Goal: Task Accomplishment & Management: Complete application form

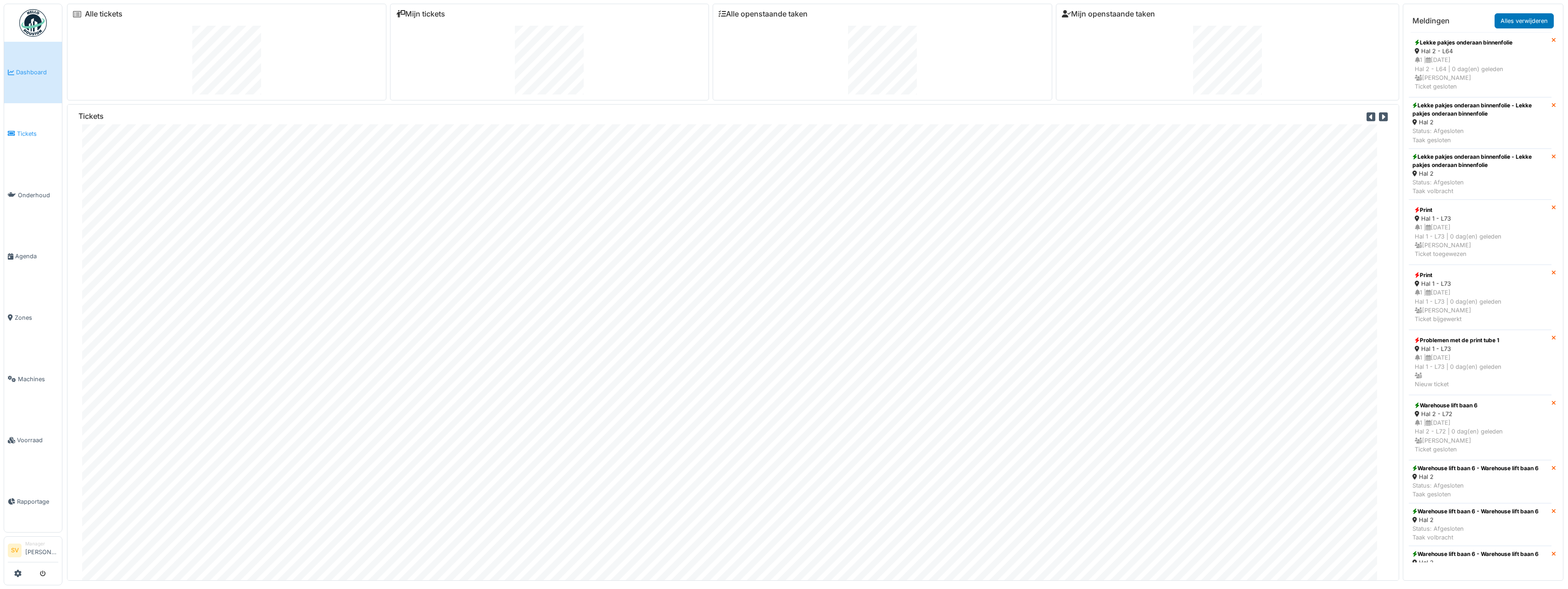
click at [25, 129] on span "Tickets" at bounding box center [38, 134] width 41 height 9
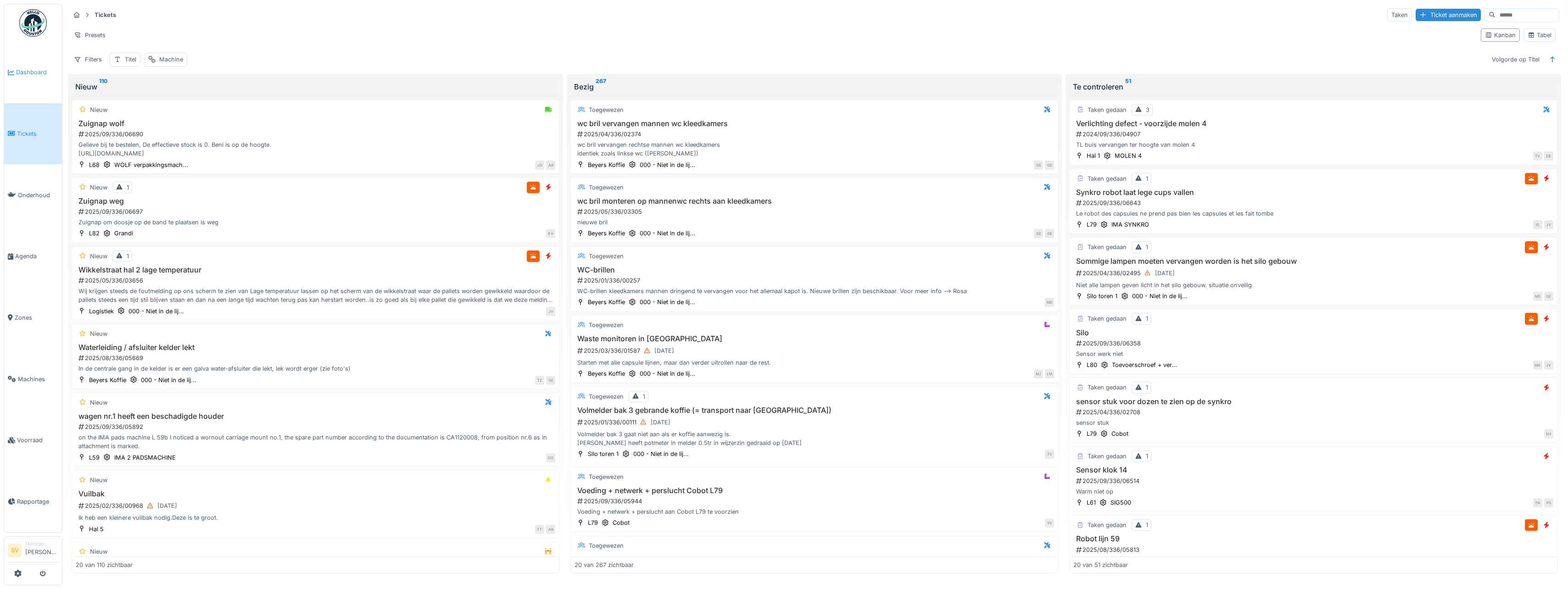
click at [34, 68] on span "Dashboard" at bounding box center [38, 72] width 43 height 9
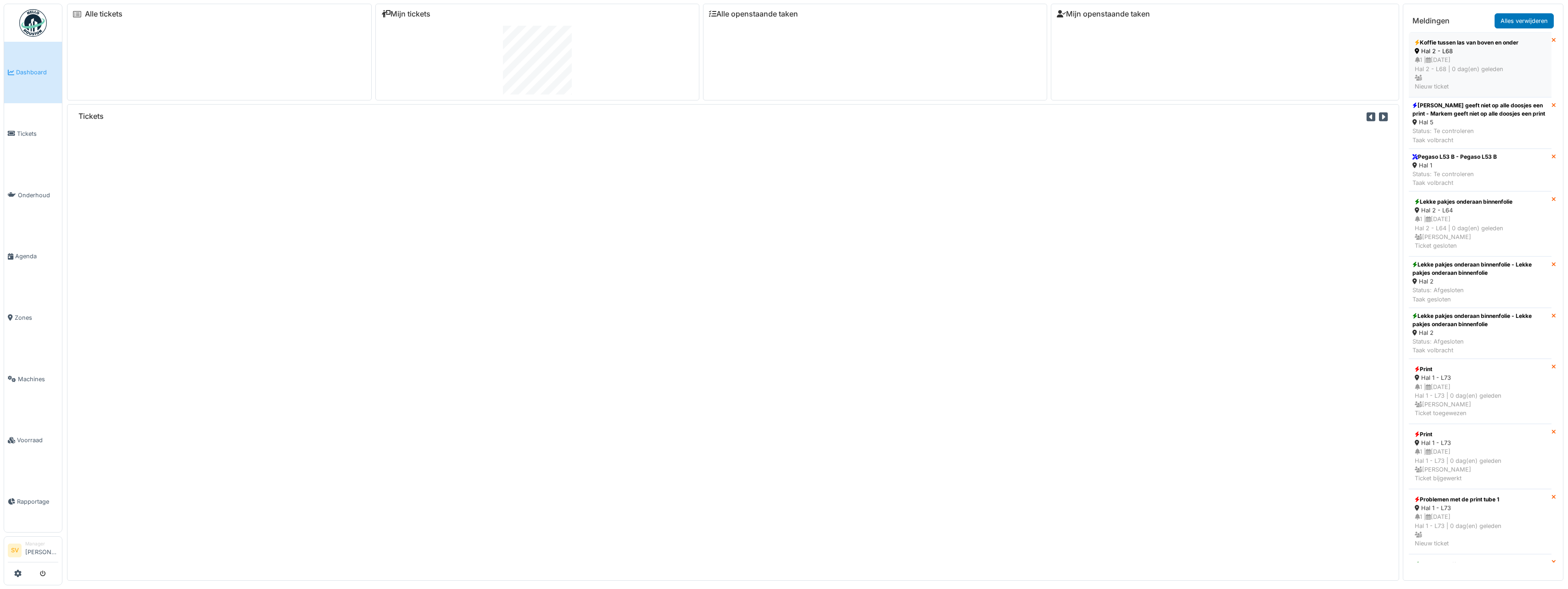
click at [1438, 57] on div "1 | 30/09/2025 Hal 2 - L68 | 0 dag(en) geleden Nieuw ticket" at bounding box center [1480, 73] width 131 height 35
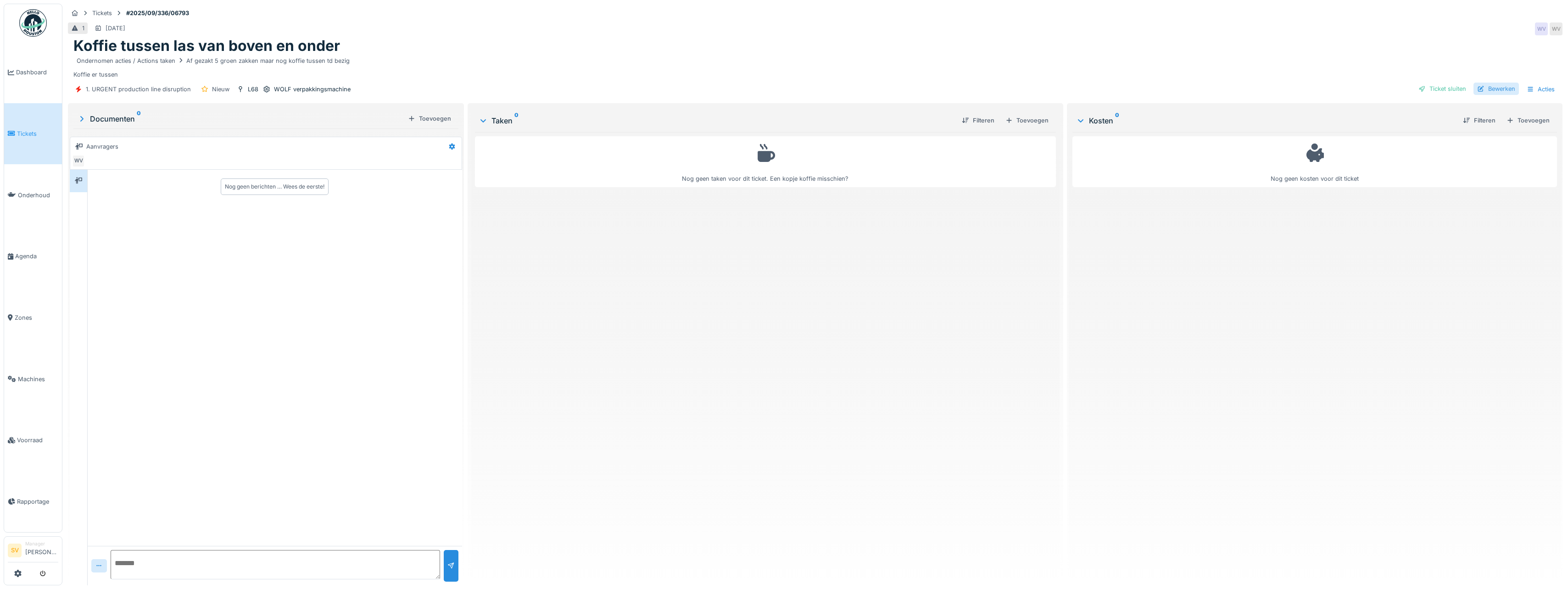
click at [1486, 86] on div "Bewerken" at bounding box center [1495, 88] width 45 height 12
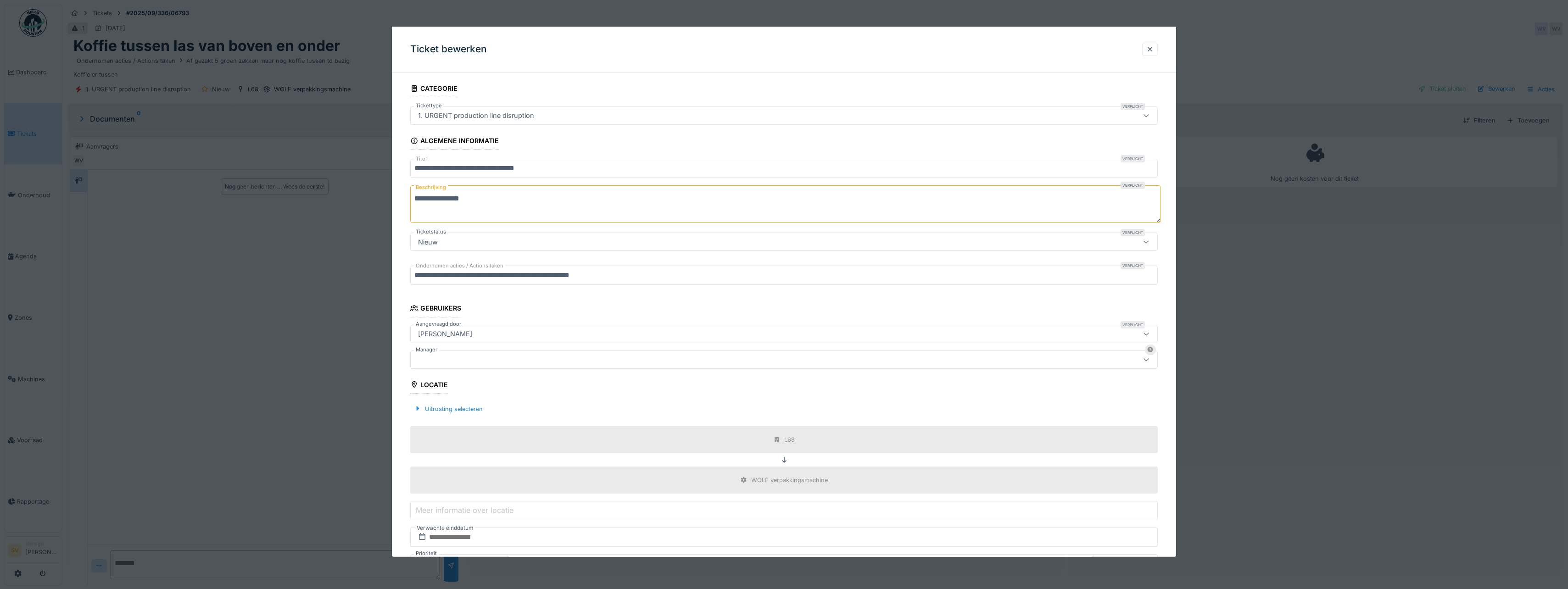
click at [434, 358] on div at bounding box center [743, 360] width 657 height 10
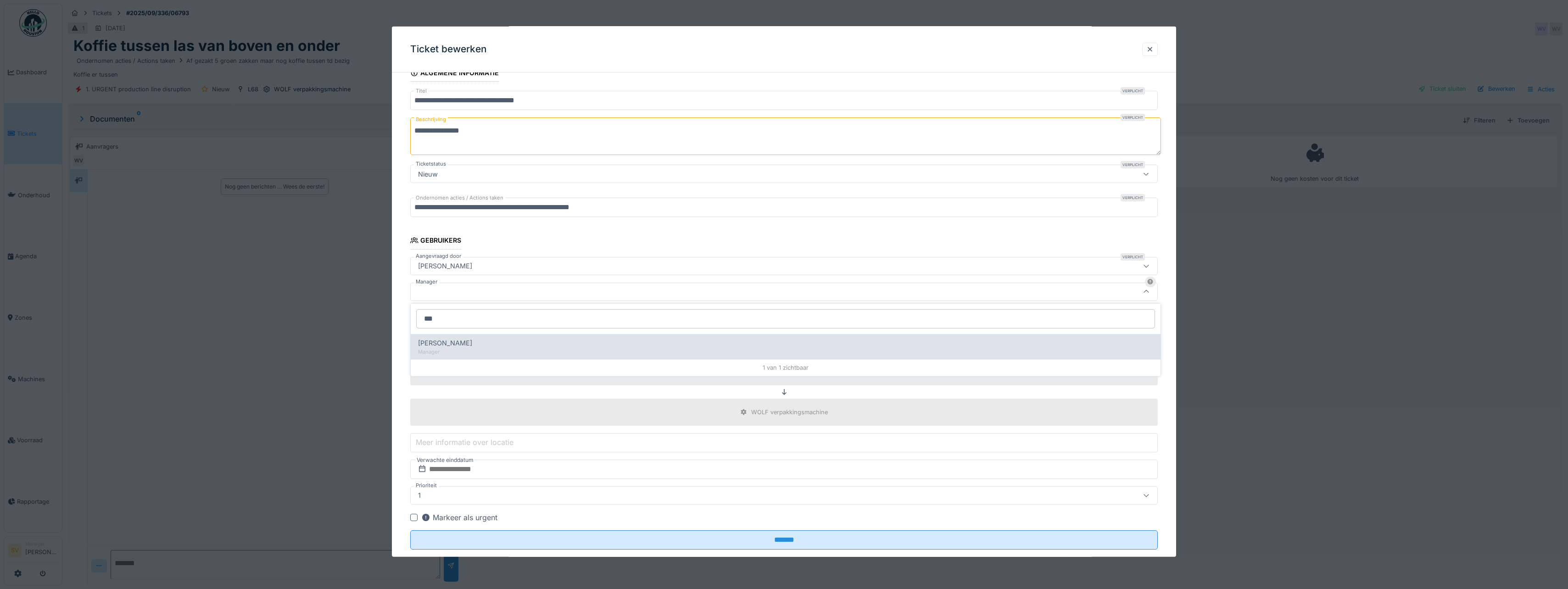
type input "***"
click at [446, 342] on span "[PERSON_NAME] Van [PERSON_NAME]" at bounding box center [445, 343] width 54 height 10
type input "****"
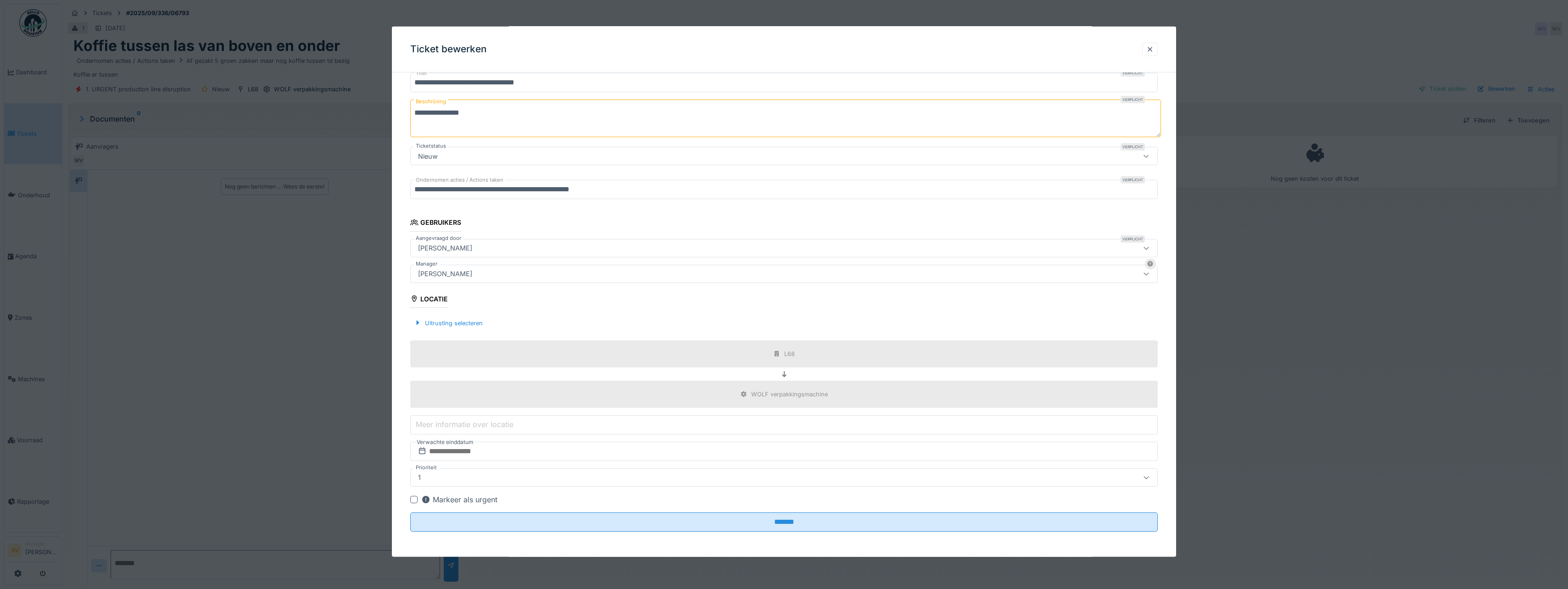
scroll to position [86, 0]
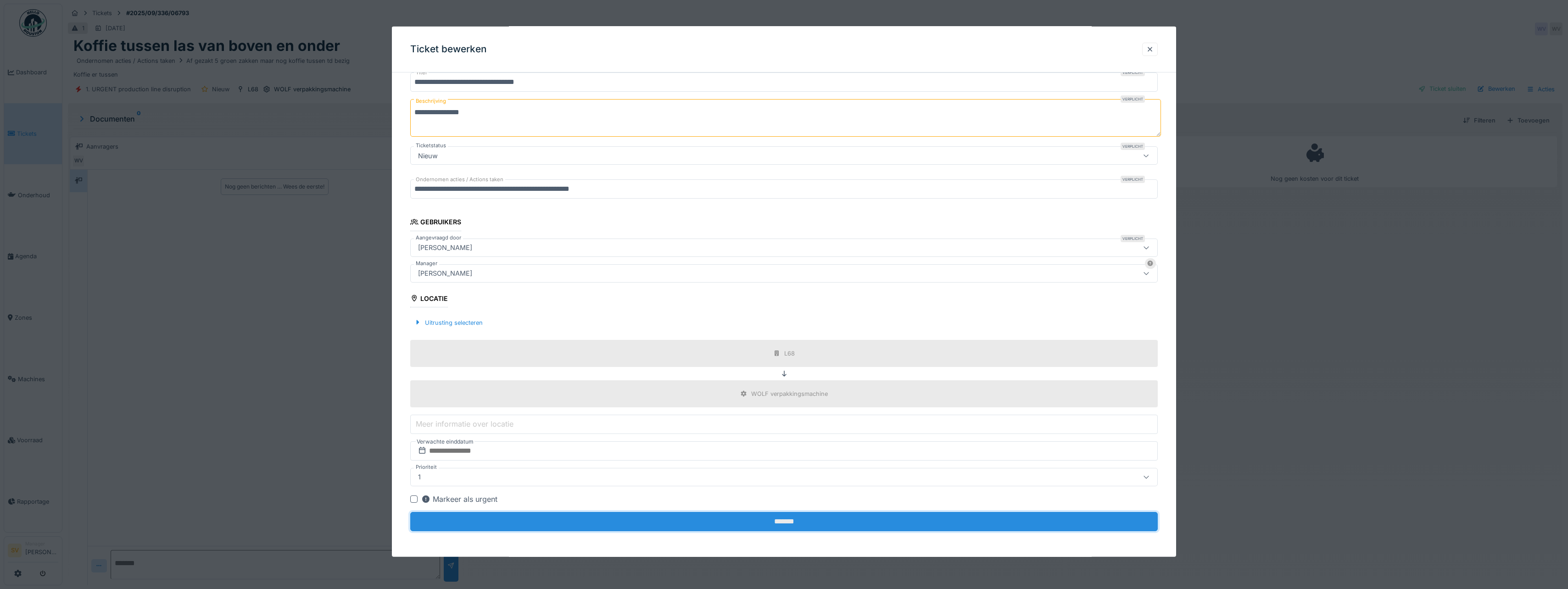
click at [776, 523] on input "*******" at bounding box center [784, 522] width 748 height 20
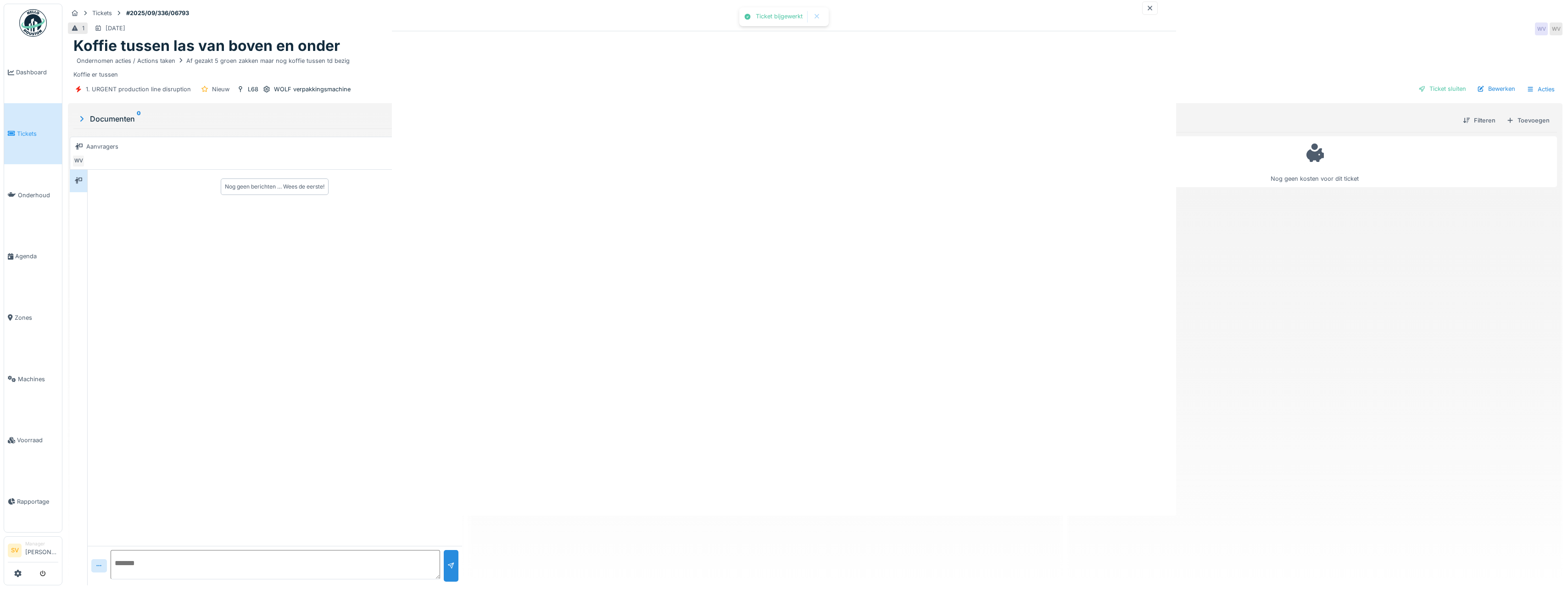
scroll to position [0, 0]
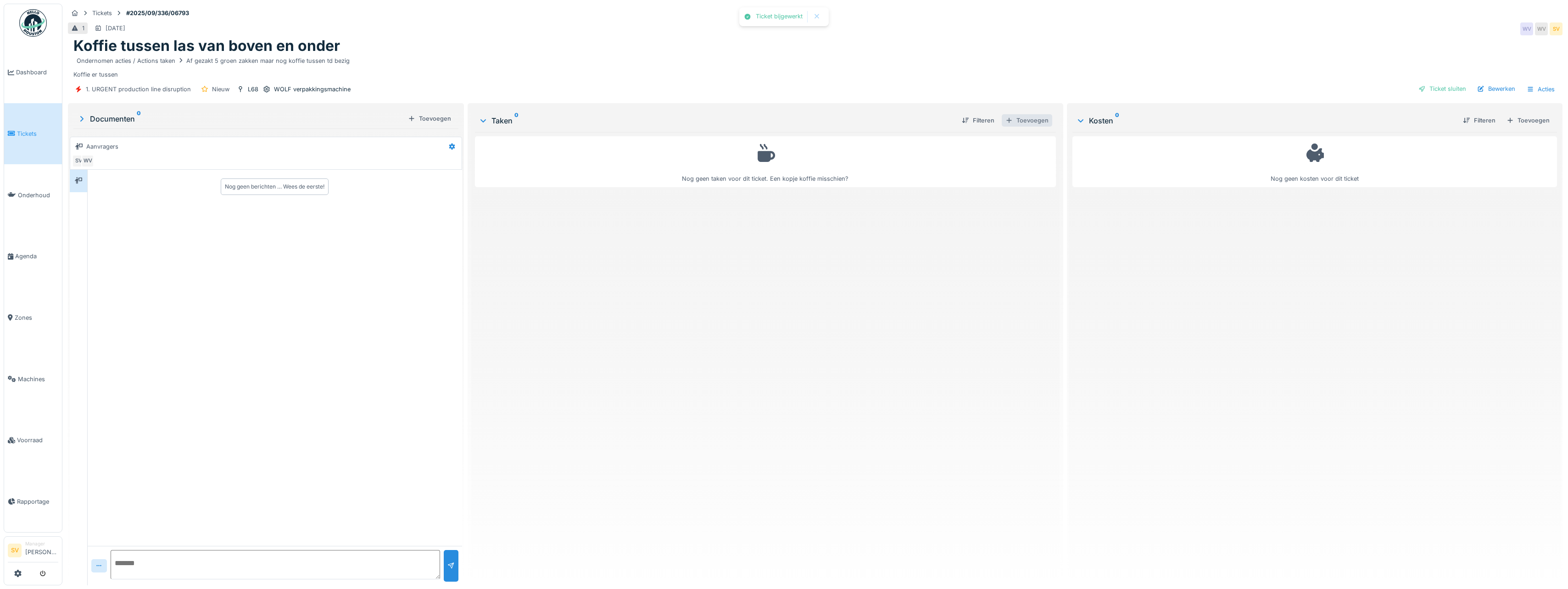
click at [1025, 123] on div "Toevoegen" at bounding box center [1027, 120] width 51 height 12
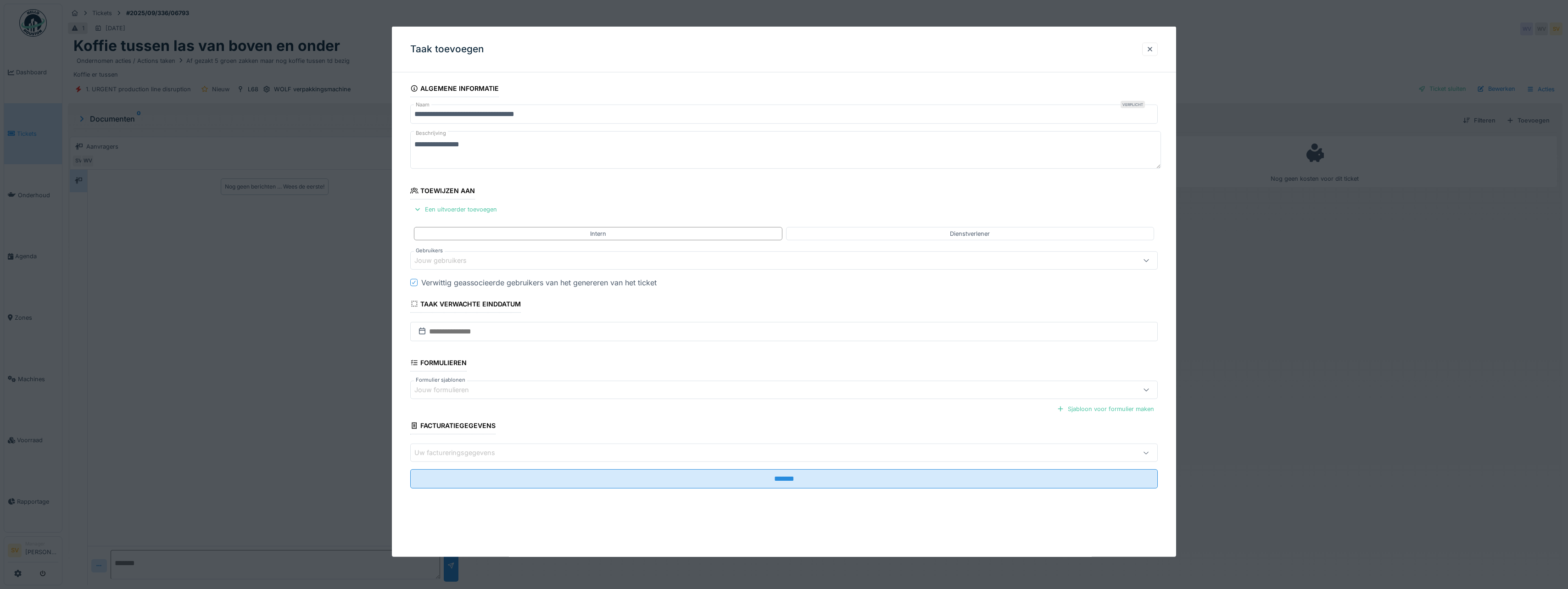
click at [432, 264] on div "Jouw gebruikers" at bounding box center [447, 261] width 66 height 10
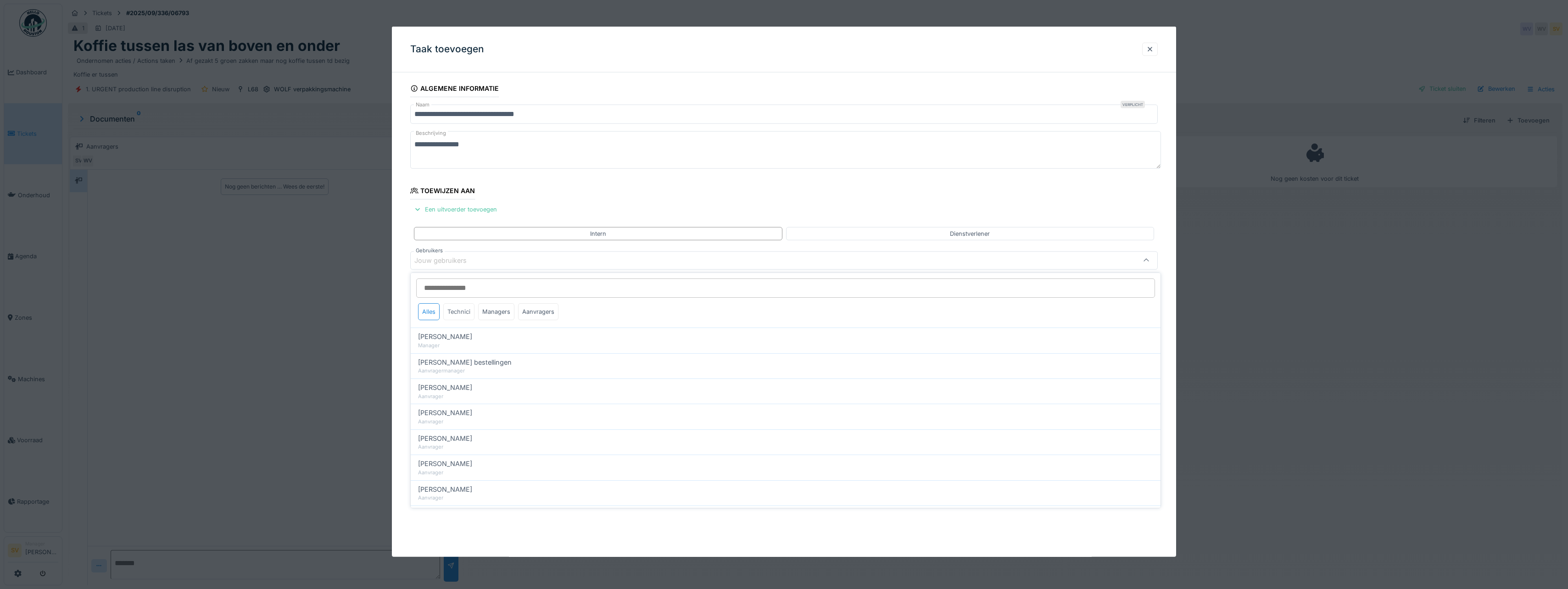
click at [464, 313] on div "Technici" at bounding box center [459, 311] width 31 height 17
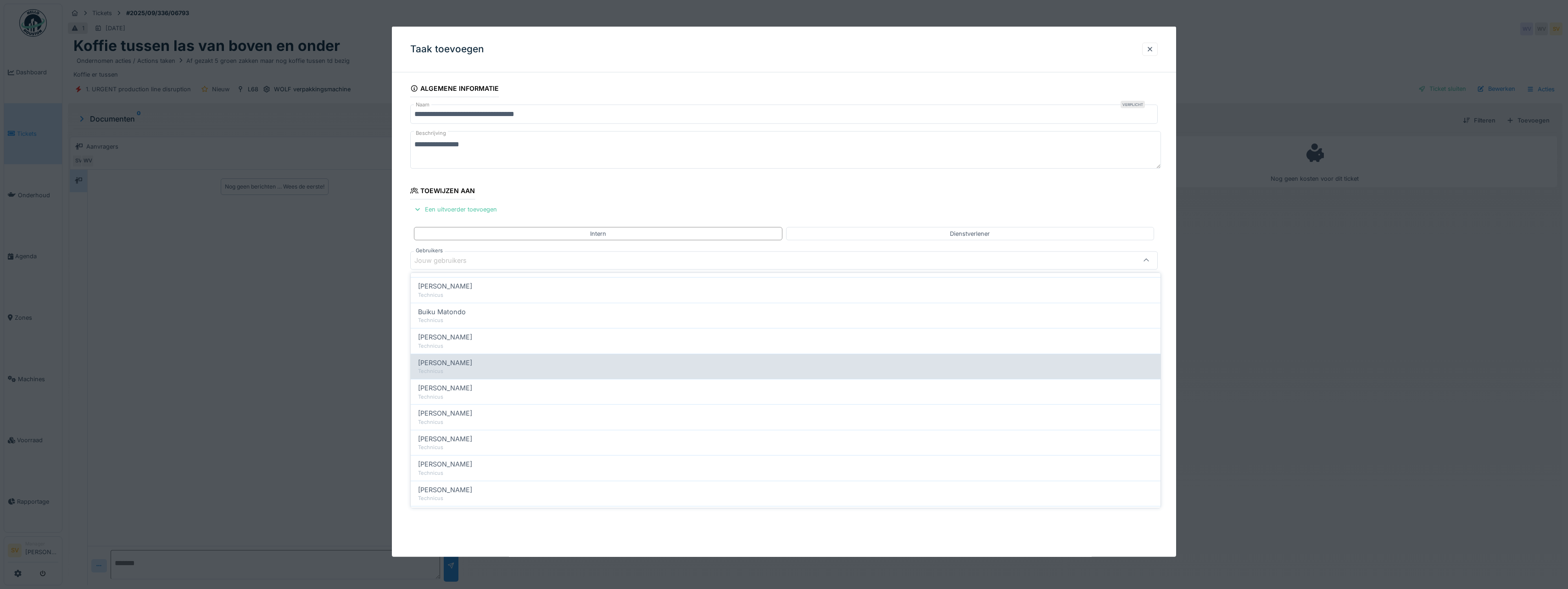
scroll to position [138, 0]
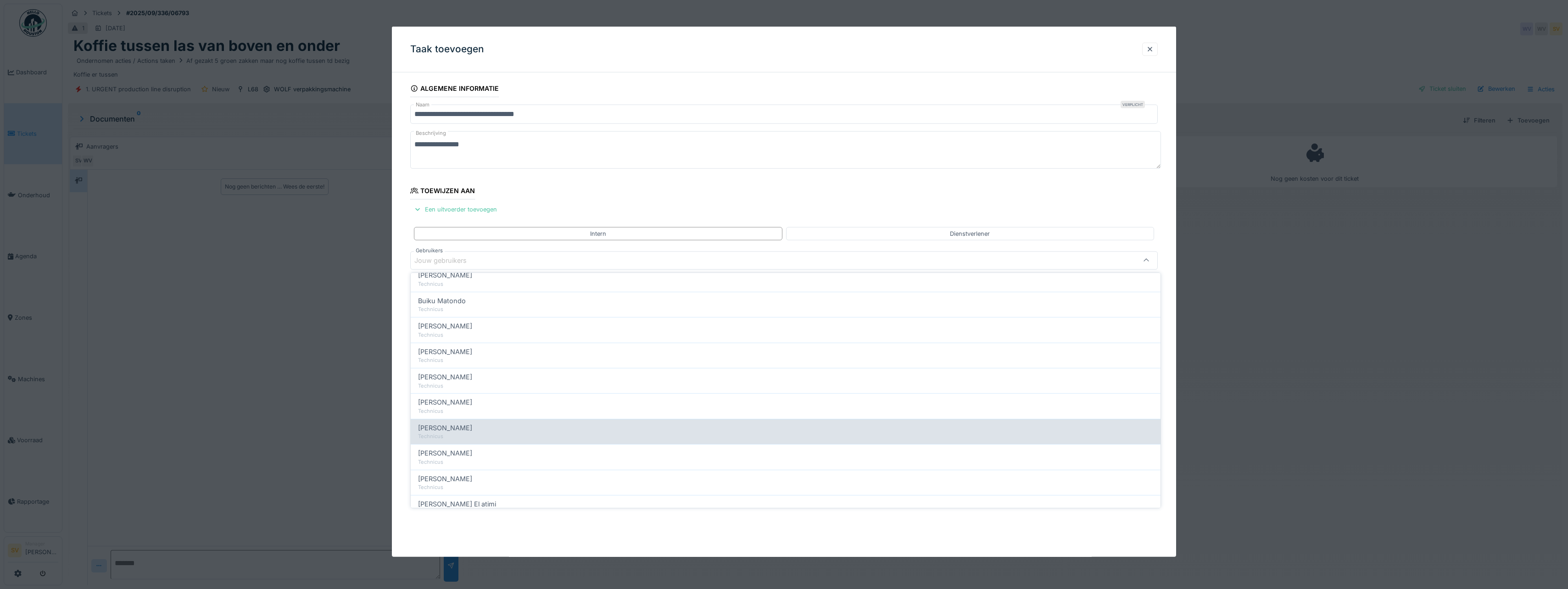
click at [449, 429] on span "Ismail Kosar" at bounding box center [445, 428] width 54 height 10
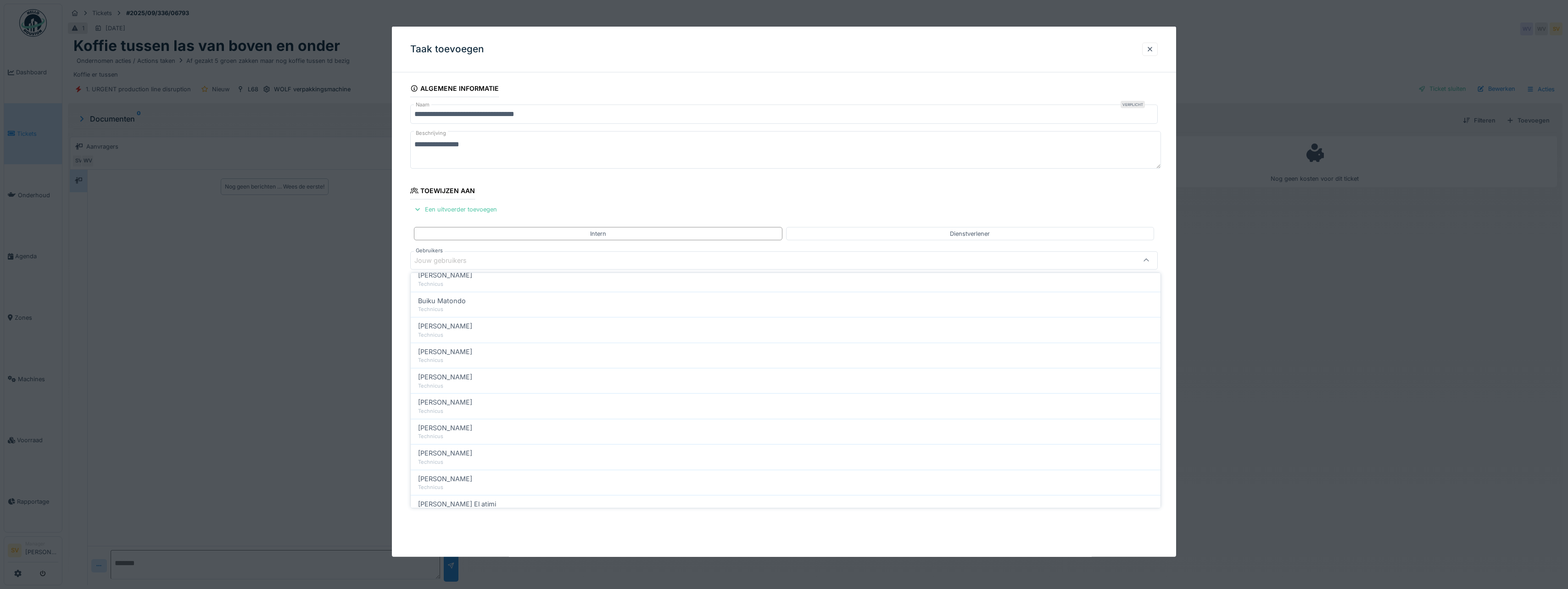
type input "****"
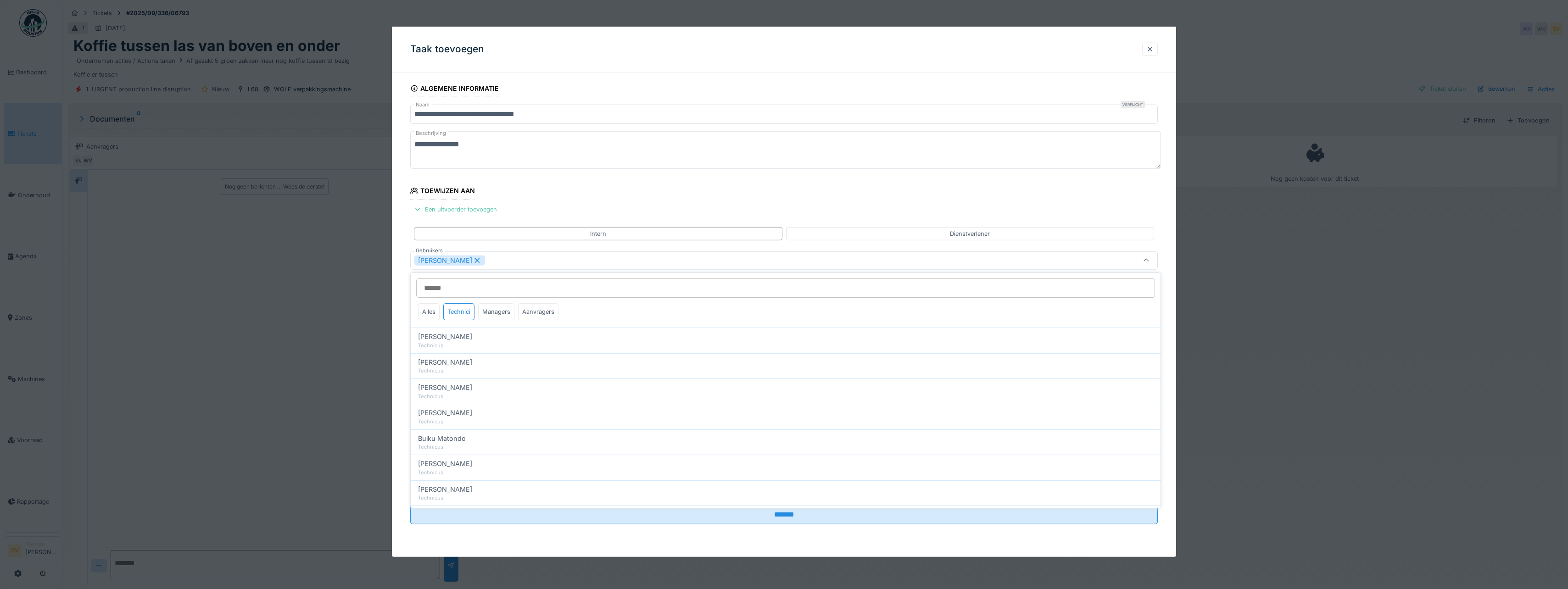
drag, startPoint x: 1149, startPoint y: 260, endPoint x: 873, endPoint y: 271, distance: 276.2
click at [1148, 260] on icon at bounding box center [1145, 260] width 5 height 2
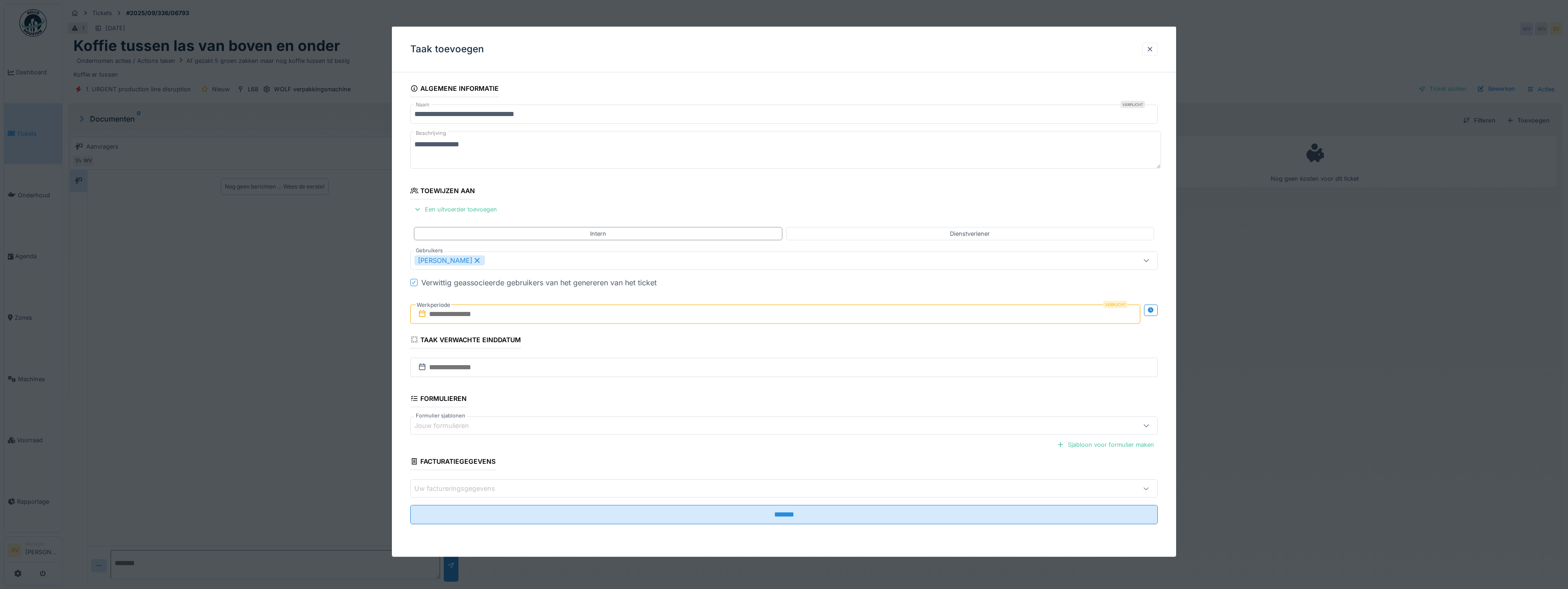
drag, startPoint x: 454, startPoint y: 315, endPoint x: 475, endPoint y: 315, distance: 21.0
click at [454, 315] on input "text" at bounding box center [775, 315] width 730 height 20
click at [733, 433] on div "29" at bounding box center [731, 433] width 12 height 12
click at [747, 434] on div "30" at bounding box center [747, 434] width 12 height 13
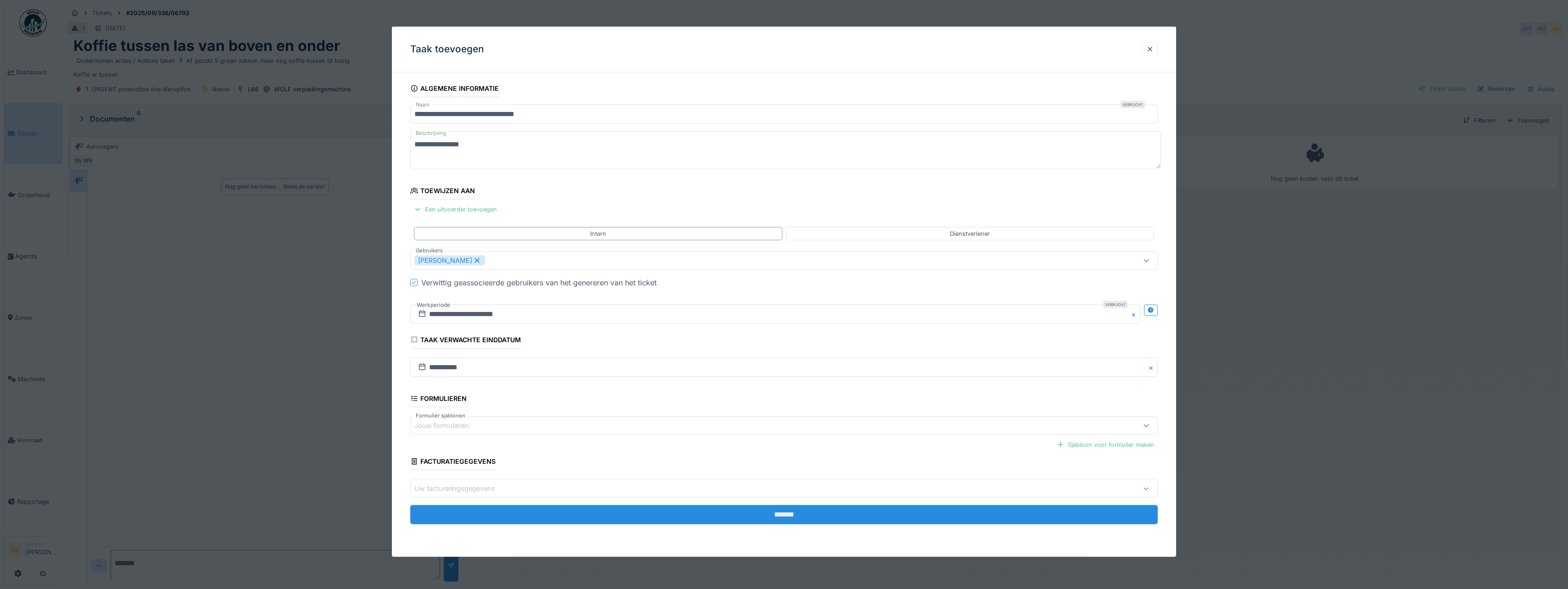
click at [779, 514] on input "*******" at bounding box center [784, 515] width 748 height 20
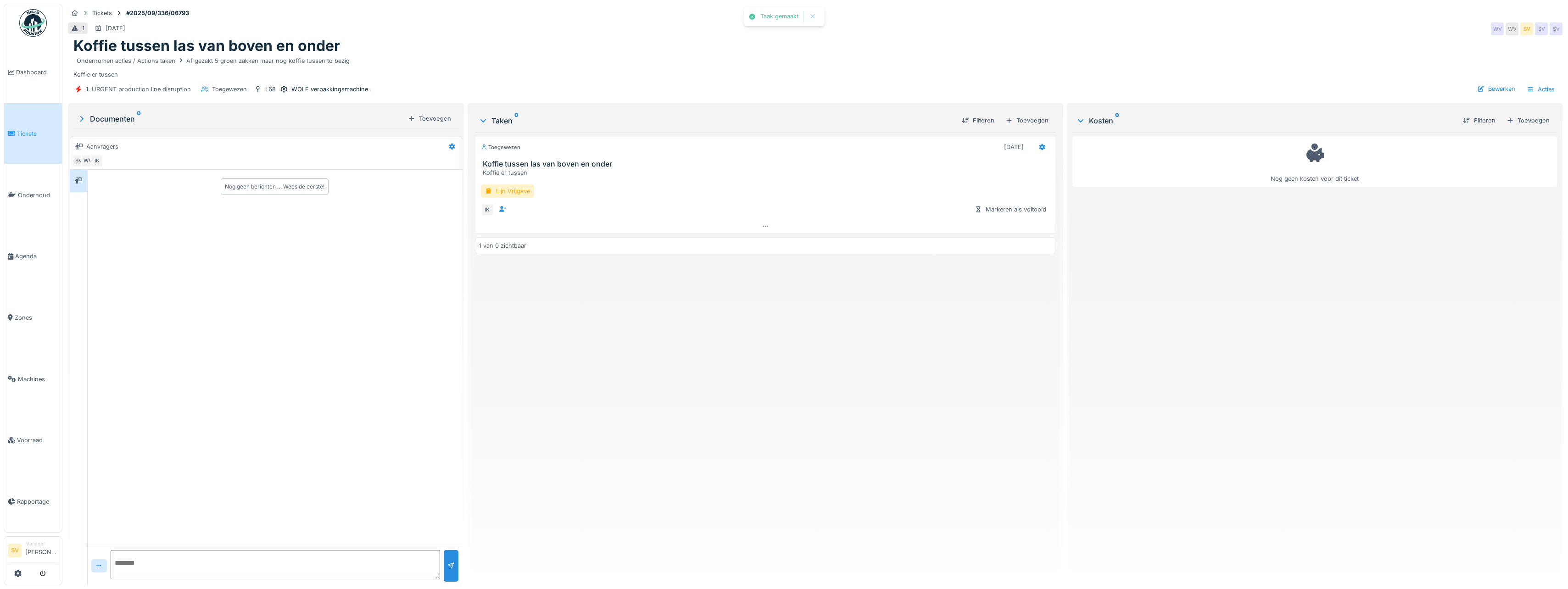
click at [27, 73] on span "Dashboard" at bounding box center [38, 72] width 43 height 9
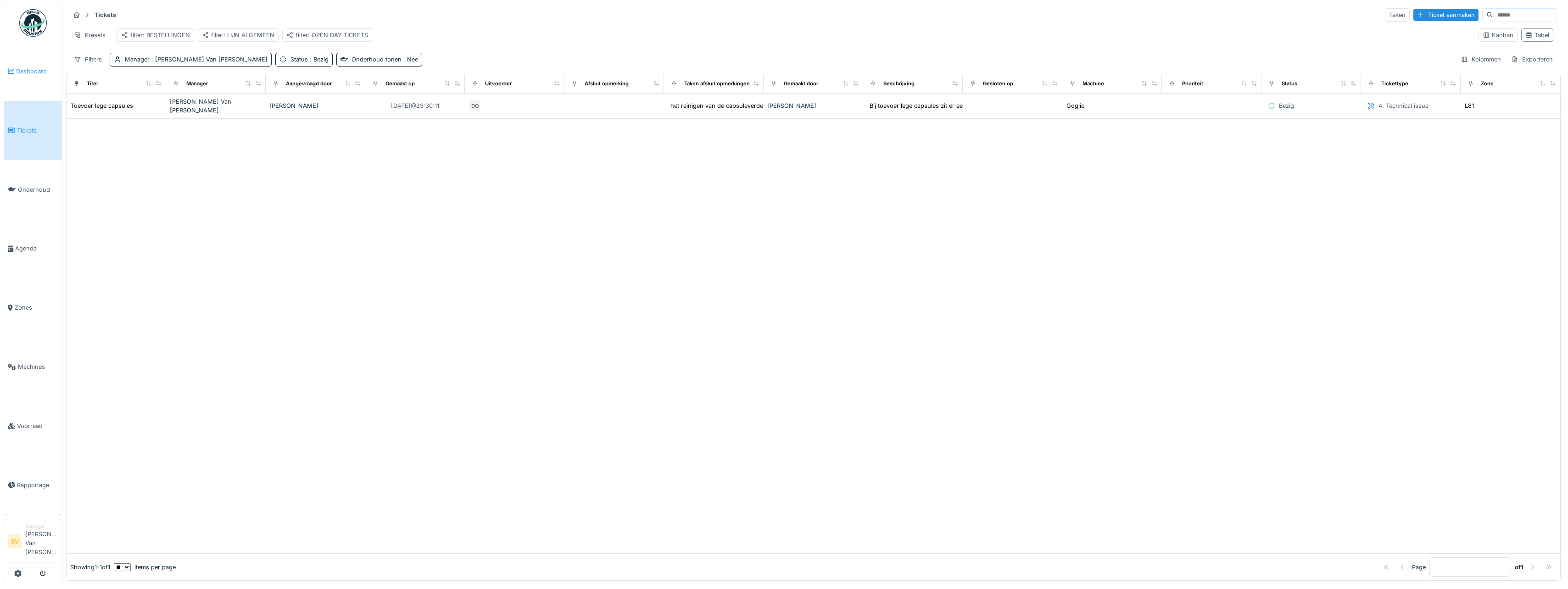
click at [32, 71] on span "Dashboard" at bounding box center [38, 71] width 43 height 9
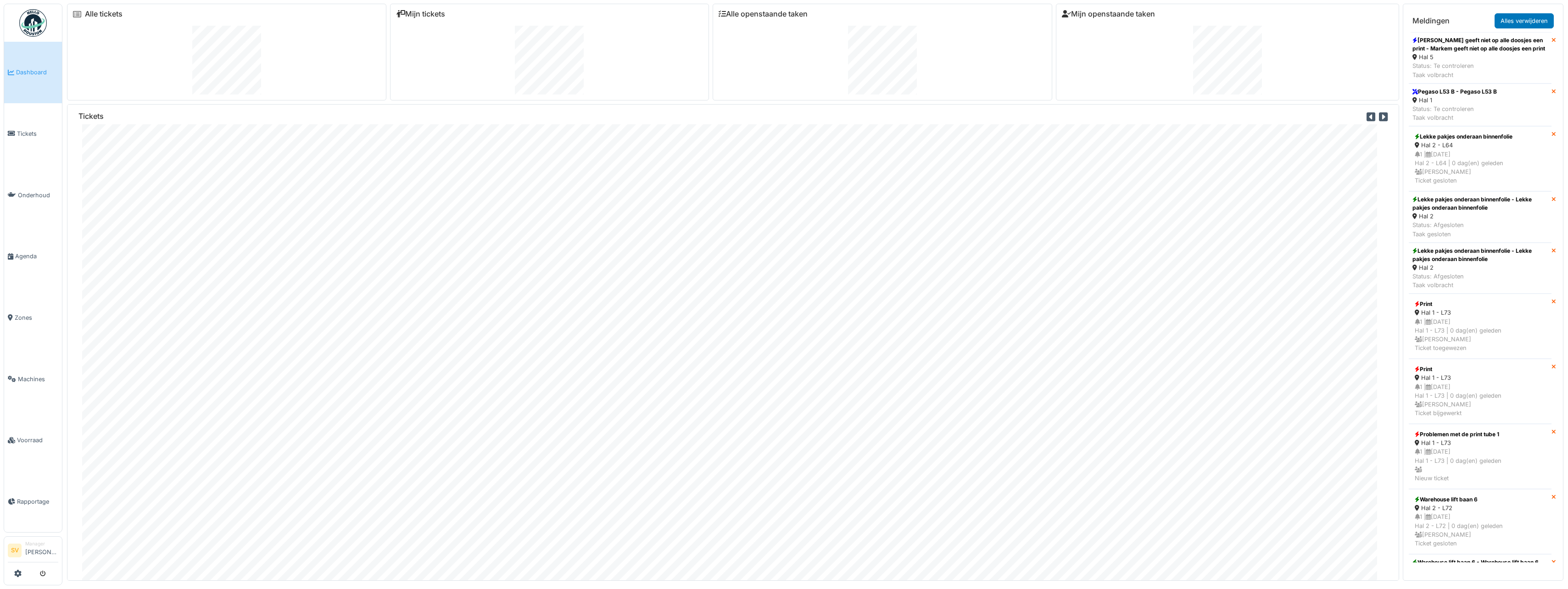
click at [31, 74] on span "Dashboard" at bounding box center [38, 72] width 43 height 9
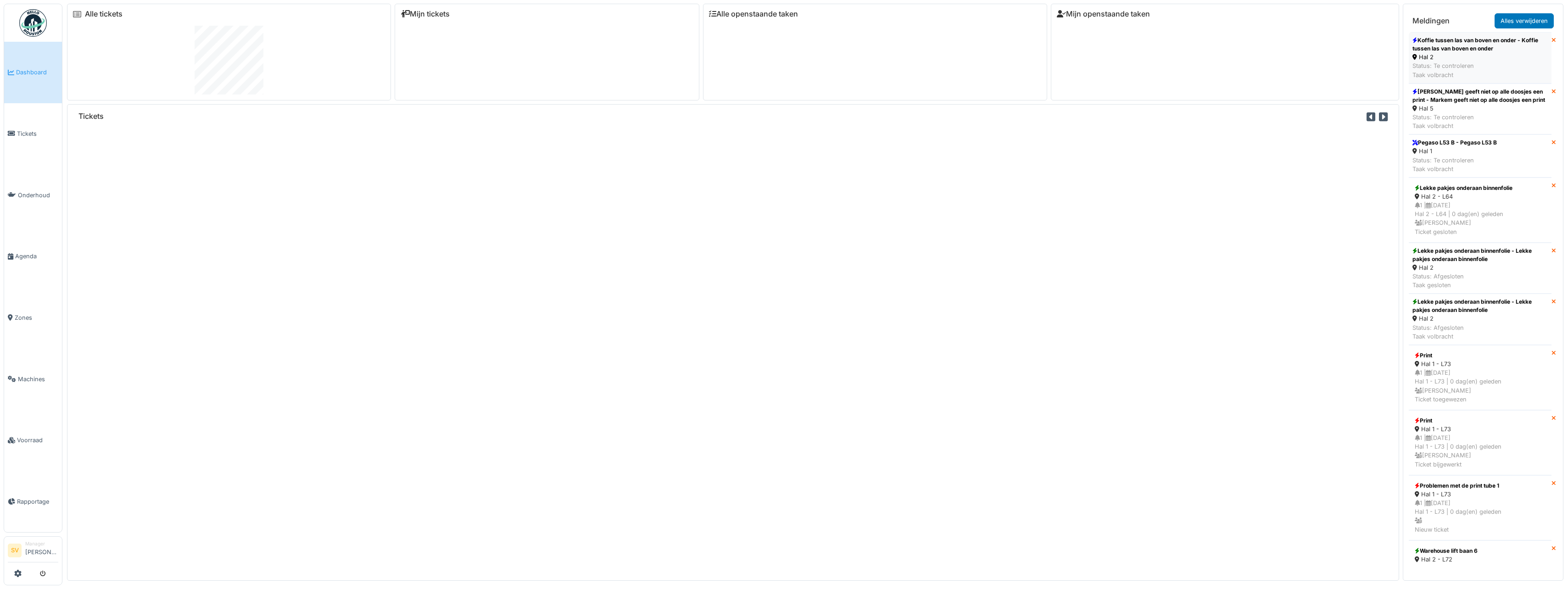
click at [1466, 50] on div "Koffie tussen las van boven en onder - Koffie tussen las van boven en onder" at bounding box center [1480, 44] width 135 height 16
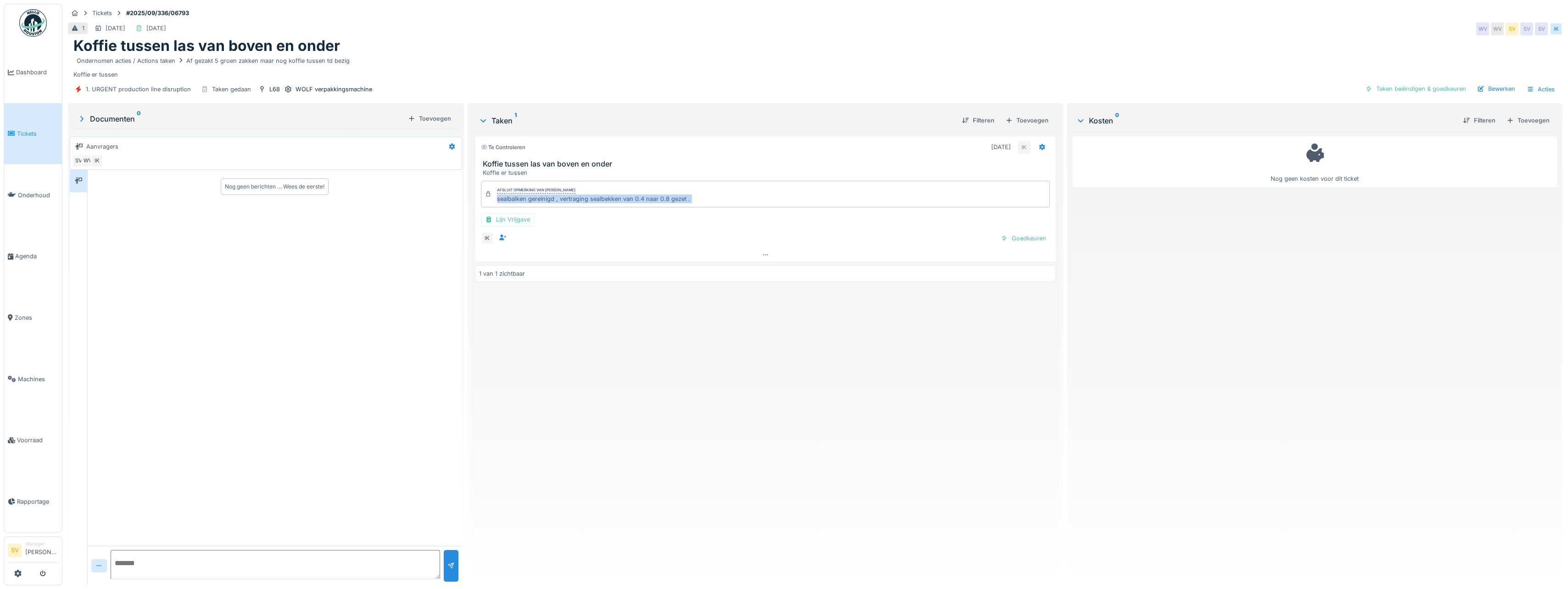
drag, startPoint x: 494, startPoint y: 199, endPoint x: 644, endPoint y: 211, distance: 150.5
click at [644, 211] on div "Afsluit opmerking van Ismail Kosar sealbalken gereinigd , vertraging sealbekken…" at bounding box center [765, 212] width 581 height 71
copy div "sealbalken gereinigd , vertraging sealbekken van 0.4 naar 0.8 gezet . Lijn Vrij…"
click at [549, 227] on div "Afsluit opmerking van Ismail Kosar sealbalken gereinigd , vertraging sealbekken…" at bounding box center [765, 212] width 581 height 71
click at [614, 169] on div "Koffie er tussen" at bounding box center [766, 173] width 569 height 9
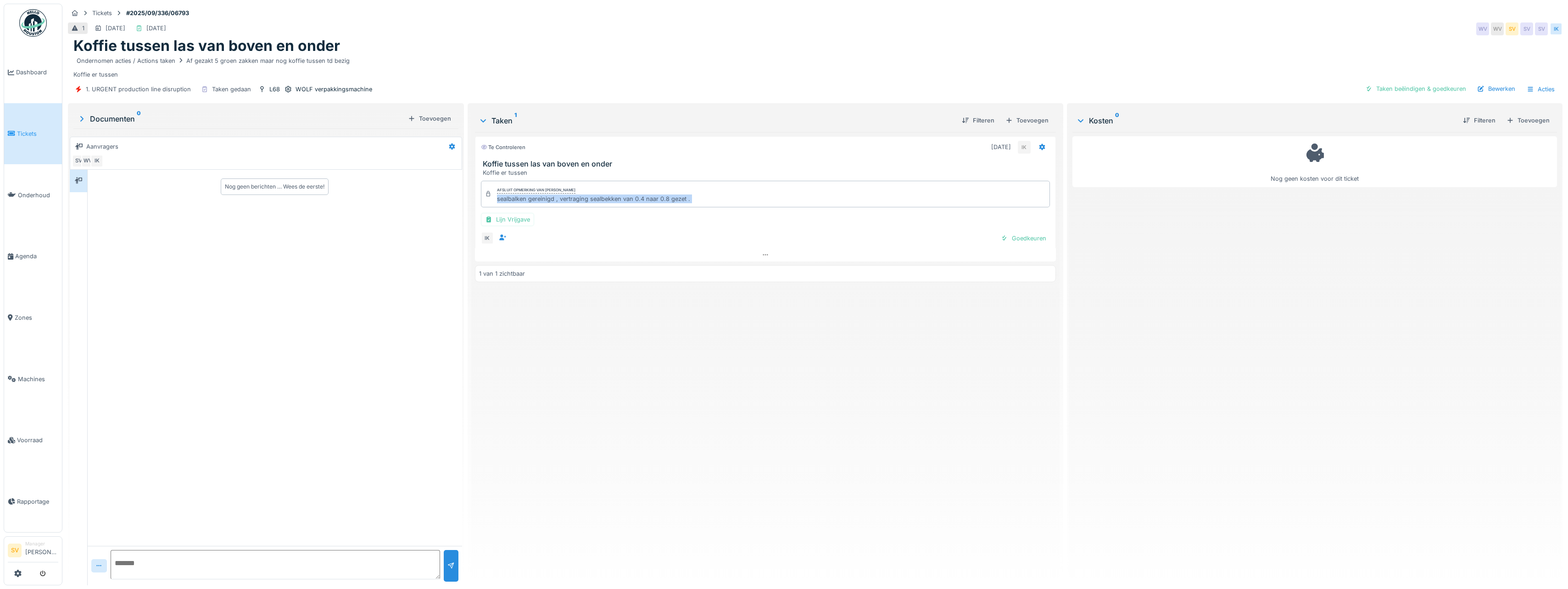
scroll to position [7, 0]
click at [650, 150] on div "Te controleren 30-9-2025 IK Koffie tussen las van boven en onder Koffie er tuss…" at bounding box center [765, 156] width 581 height 41
drag, startPoint x: 495, startPoint y: 194, endPoint x: 617, endPoint y: 205, distance: 122.5
click at [617, 205] on div "Afsluit opmerking van Ismail Kosar sealbalken gereinigd , vertraging sealbekken…" at bounding box center [765, 222] width 581 height 90
copy div "sealbalken gereinigd , vertraging sealbekken van 0.4 naar 0.8 gezet . Lijn Vrij…"
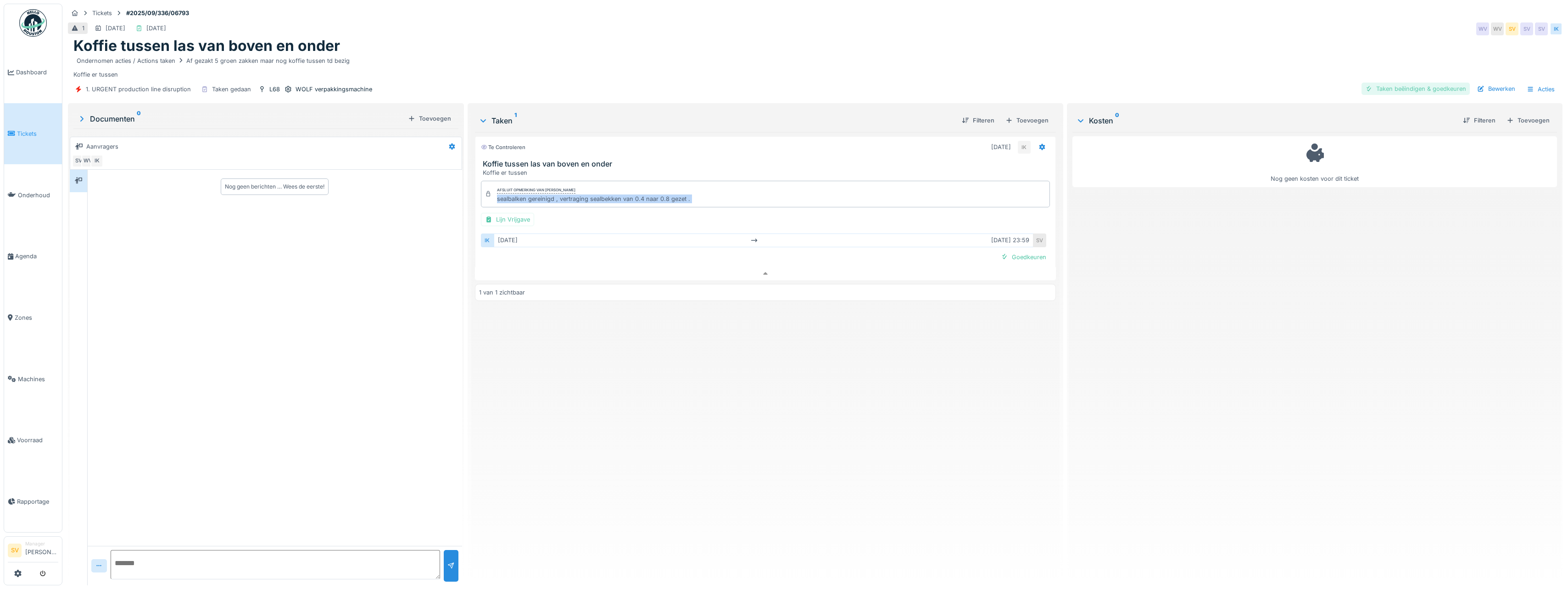
click at [1408, 83] on div "Taken beëindigen & goedkeuren" at bounding box center [1415, 88] width 108 height 12
click at [1430, 83] on div "Ticket sluiten" at bounding box center [1441, 88] width 55 height 12
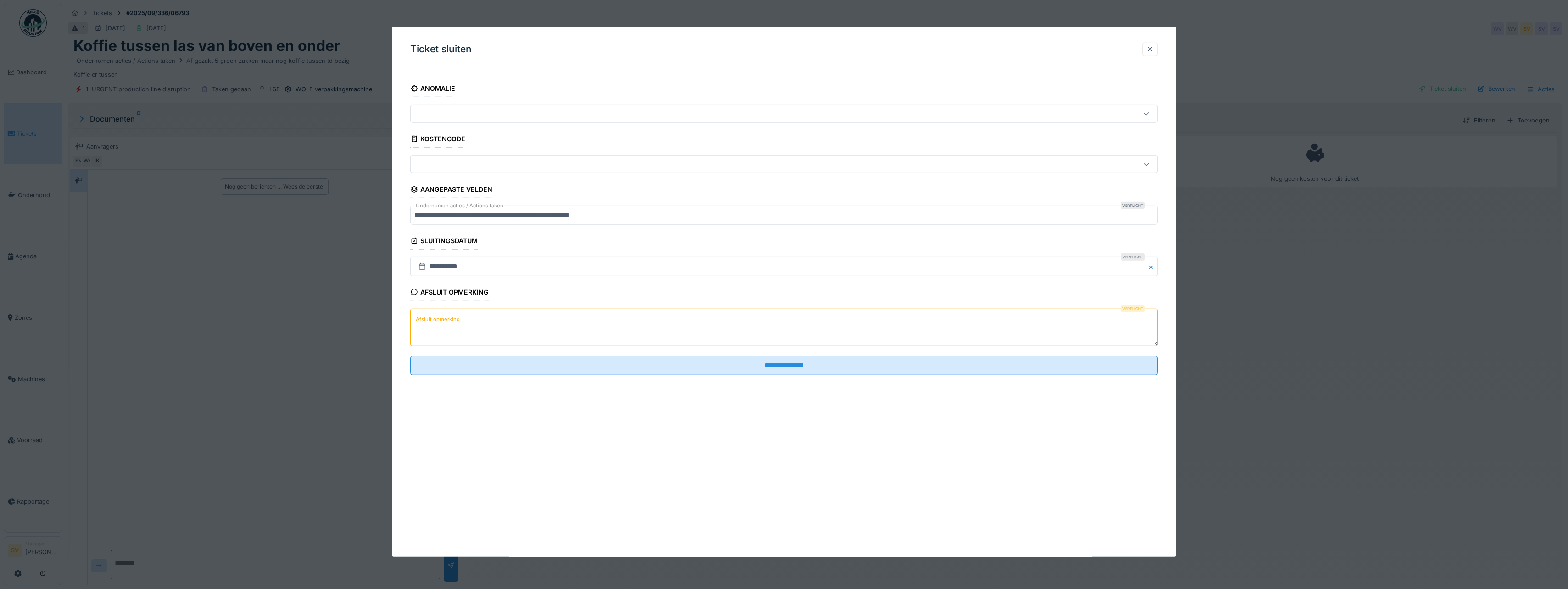
drag, startPoint x: 527, startPoint y: 321, endPoint x: 542, endPoint y: 302, distance: 24.2
click at [540, 307] on div "Afsluit opmerking Verplicht Afsluit opmerking" at bounding box center [784, 315] width 748 height 65
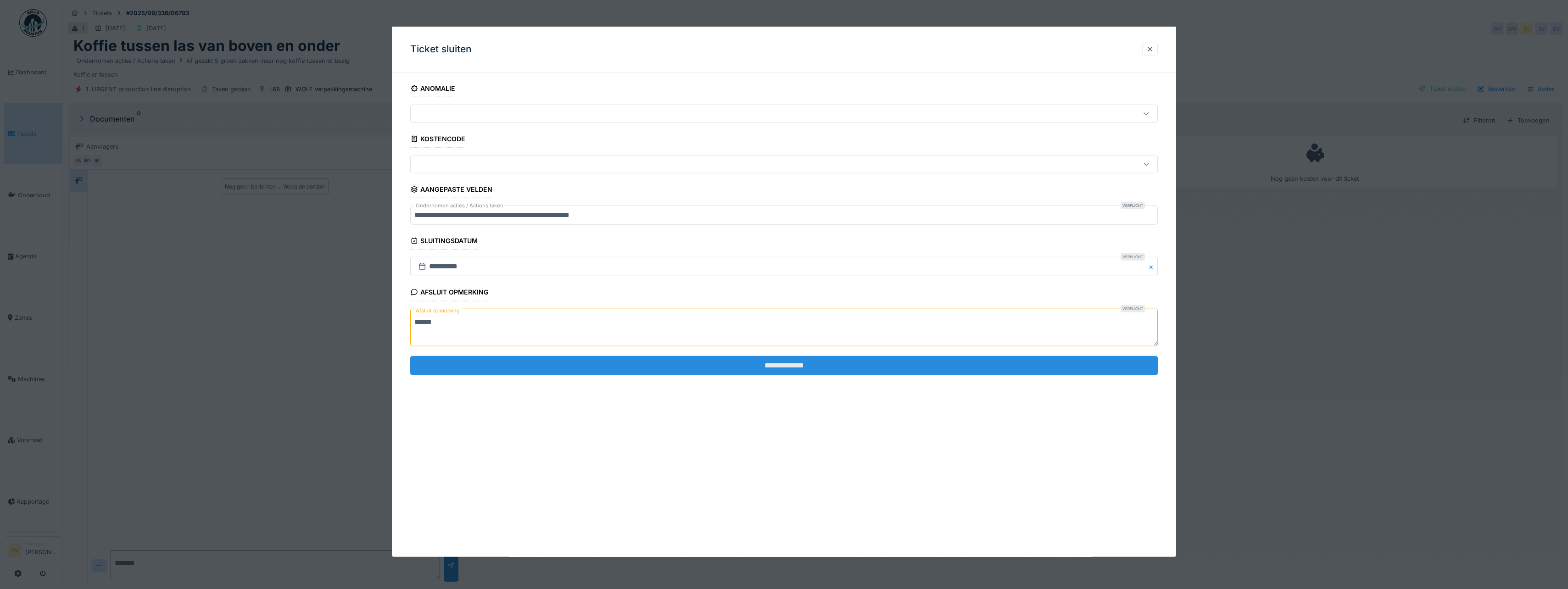
type textarea "******"
click at [740, 365] on input "**********" at bounding box center [784, 366] width 748 height 20
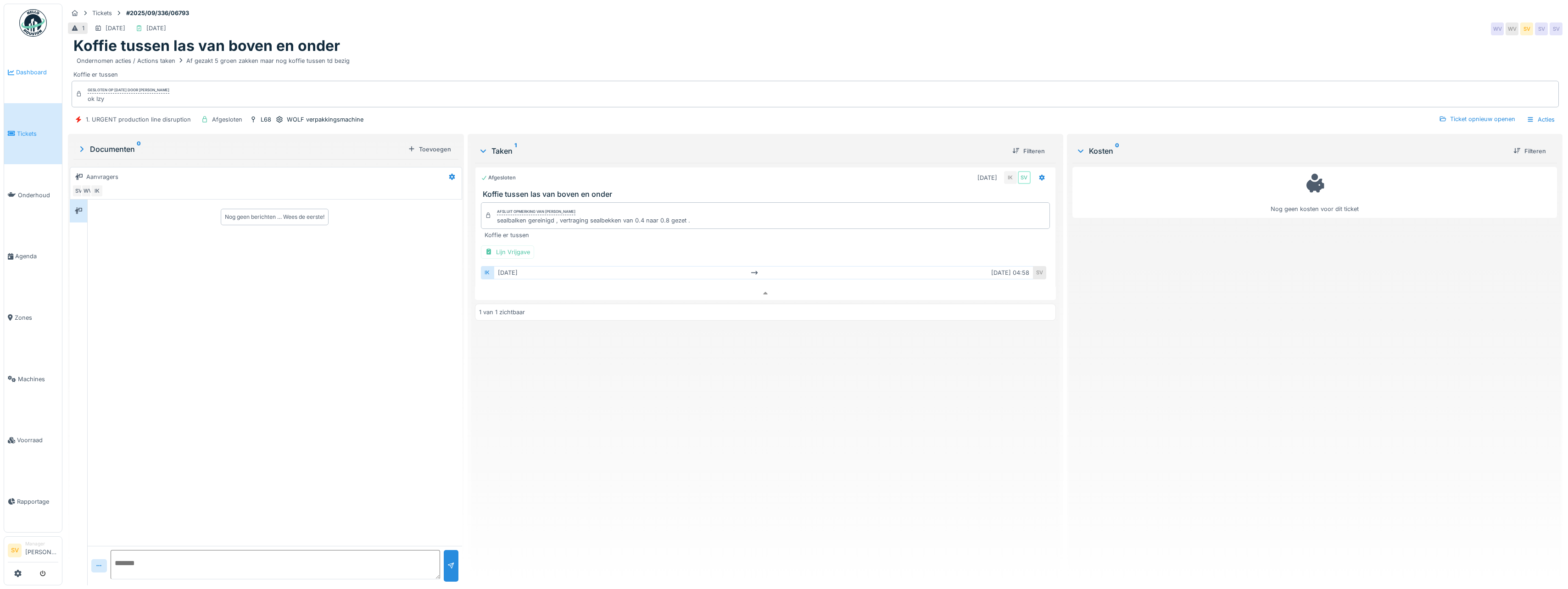
click at [28, 75] on span "Dashboard" at bounding box center [38, 72] width 43 height 9
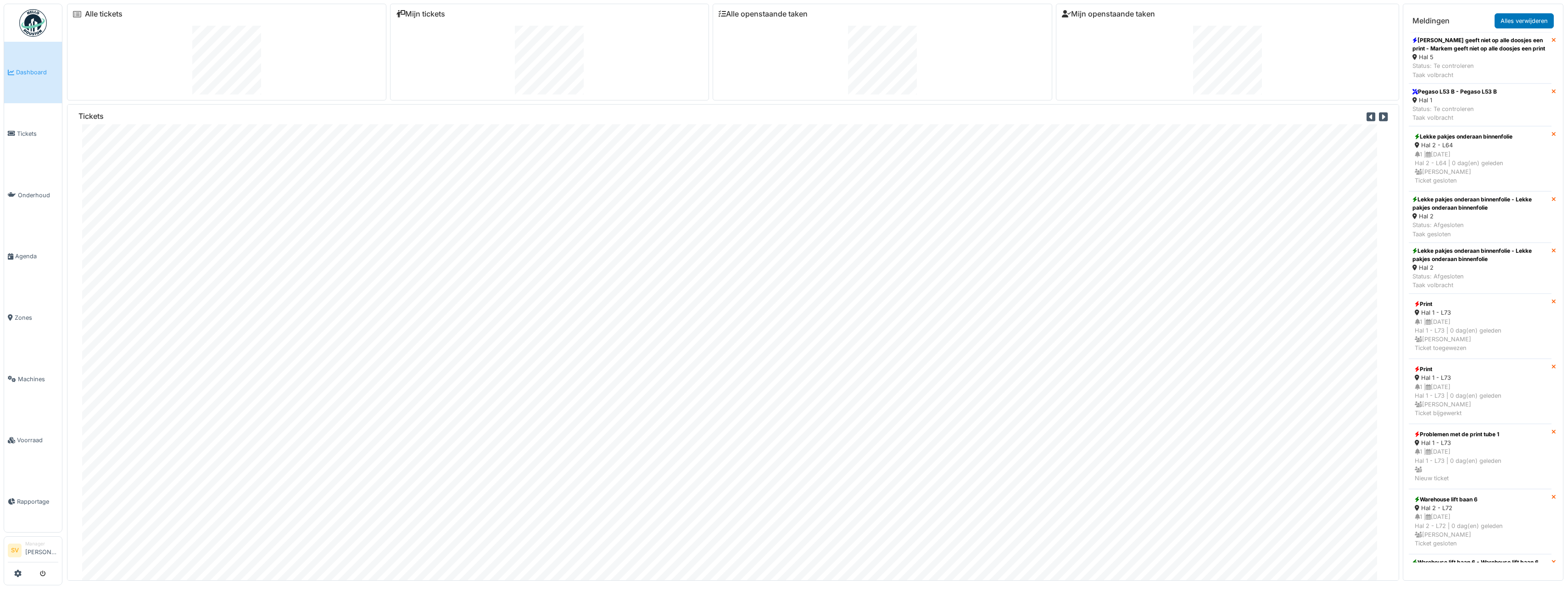
click at [38, 71] on span "Dashboard" at bounding box center [38, 72] width 43 height 9
click at [1457, 70] on div "Status: Te controleren Taak volbracht" at bounding box center [1480, 70] width 135 height 17
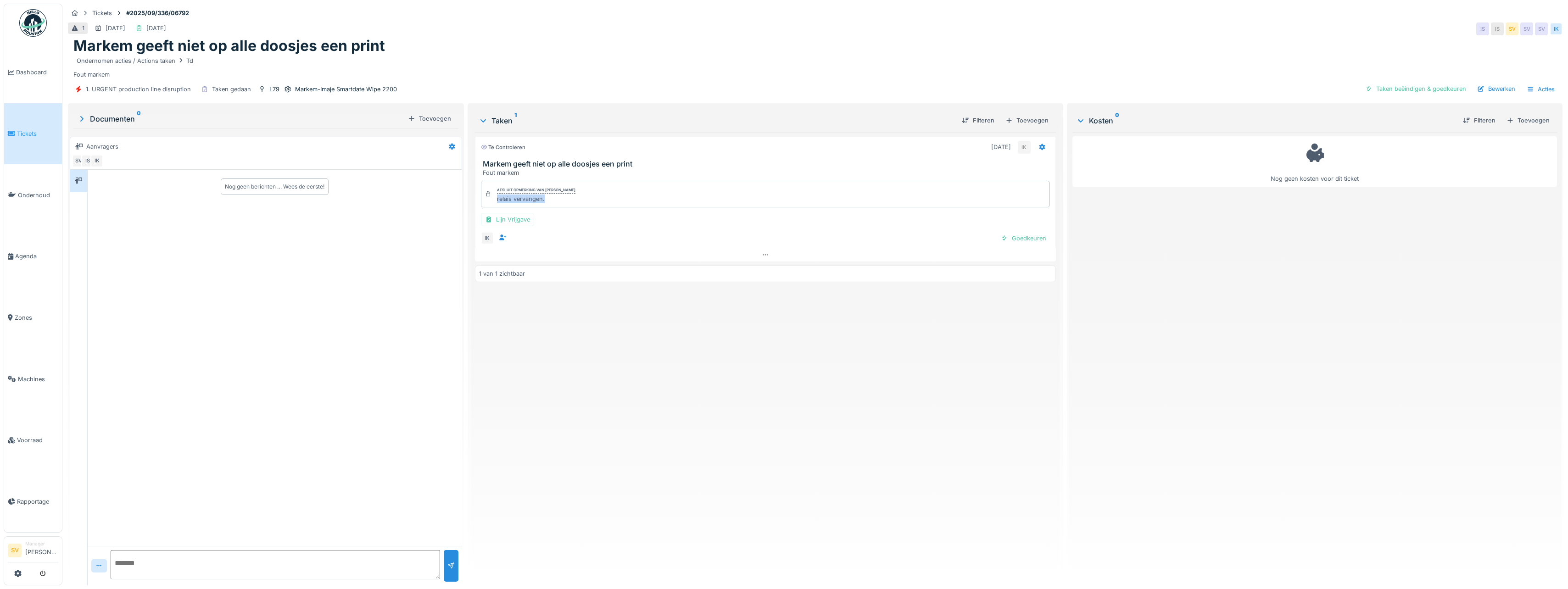
drag, startPoint x: 494, startPoint y: 199, endPoint x: 549, endPoint y: 207, distance: 55.6
click at [549, 207] on div "Afsluit opmerking van [PERSON_NAME] relais vervangen." at bounding box center [765, 194] width 569 height 26
copy div "relais vervangen."
click at [1408, 86] on div "Taken beëindigen & goedkeuren" at bounding box center [1415, 88] width 108 height 12
click at [1433, 87] on div "Ticket sluiten" at bounding box center [1441, 88] width 55 height 12
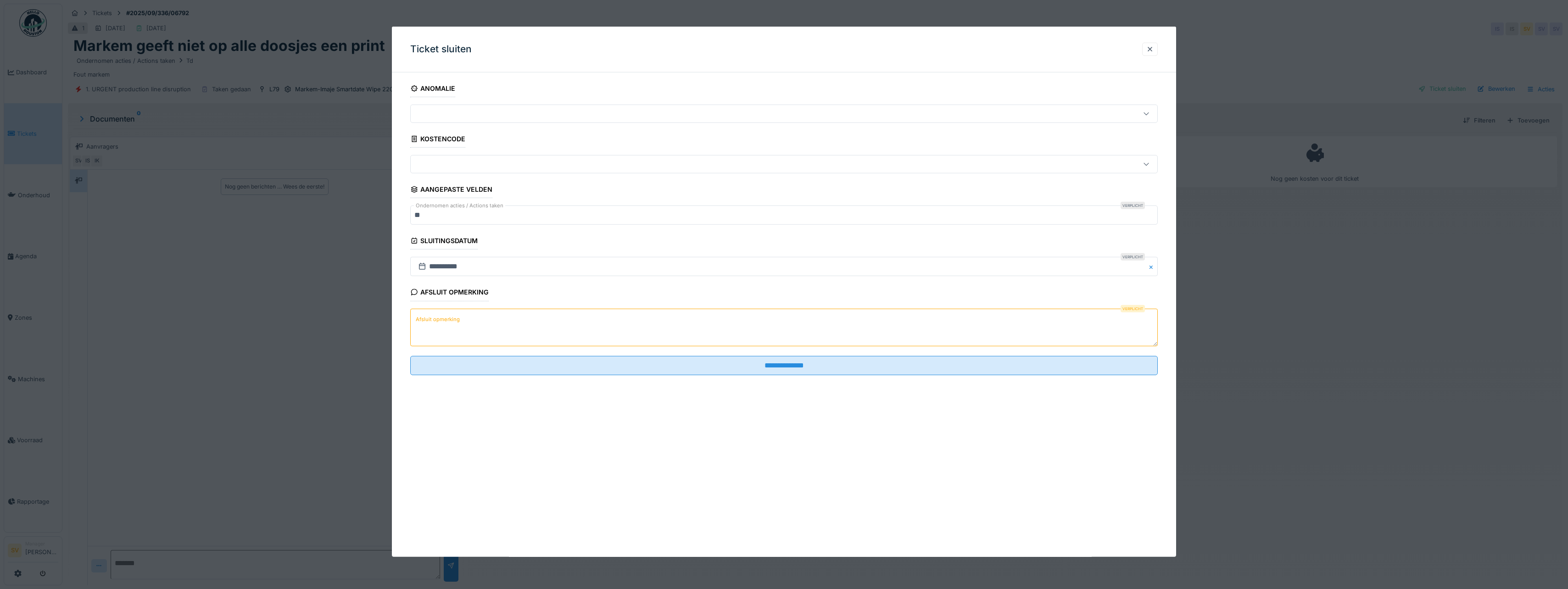
click at [518, 319] on textarea "Afsluit opmerking" at bounding box center [784, 328] width 748 height 38
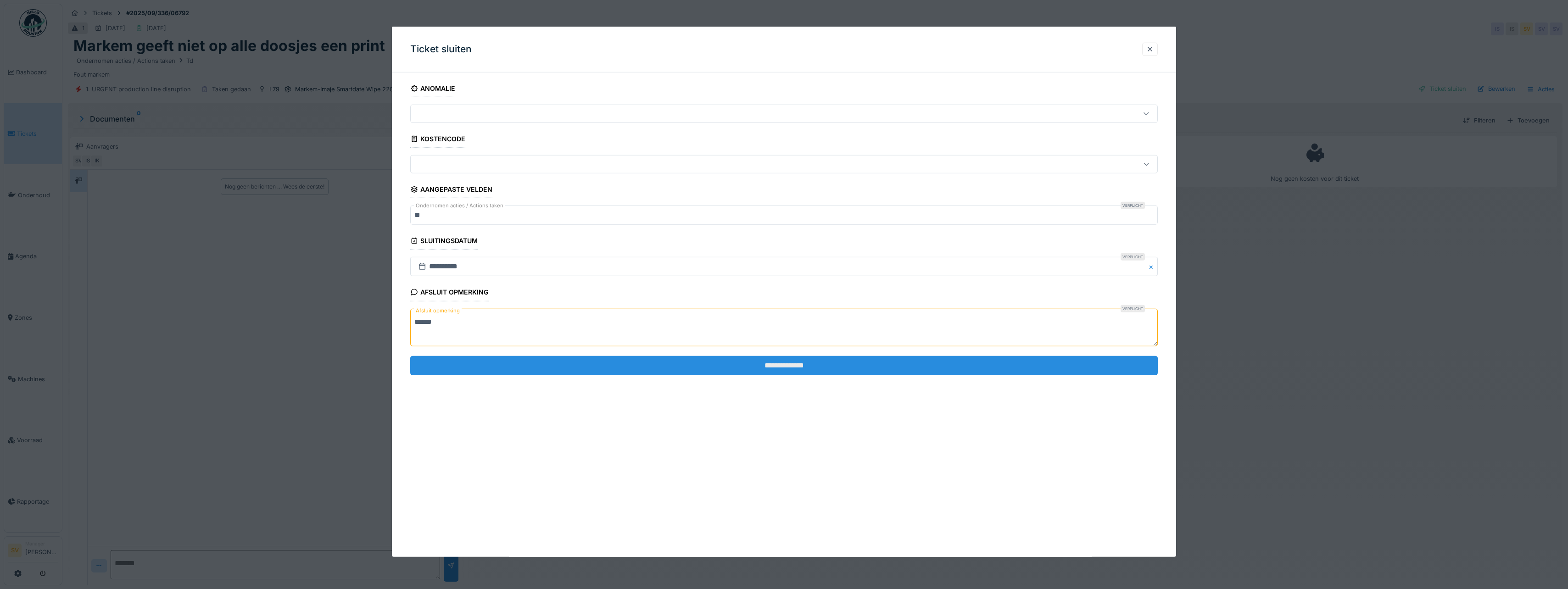
type textarea "******"
click at [621, 365] on input "**********" at bounding box center [784, 366] width 748 height 20
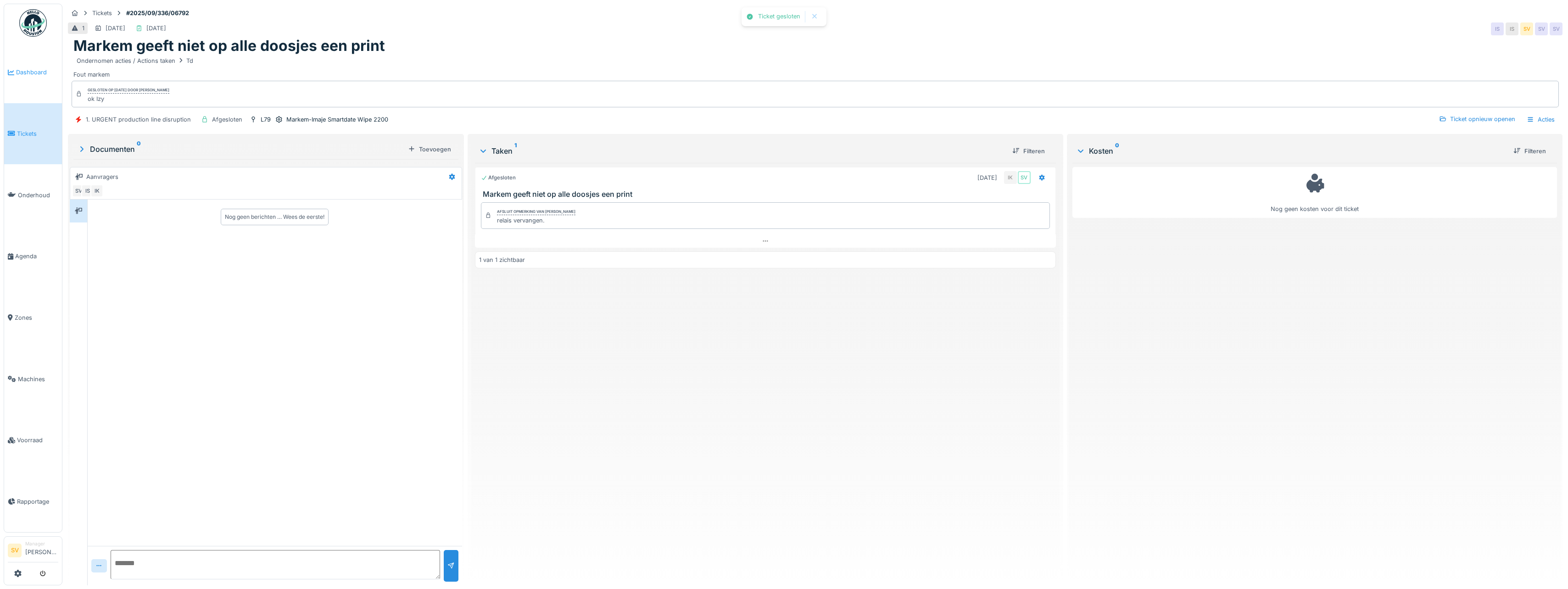
click at [39, 71] on span "Dashboard" at bounding box center [38, 72] width 43 height 9
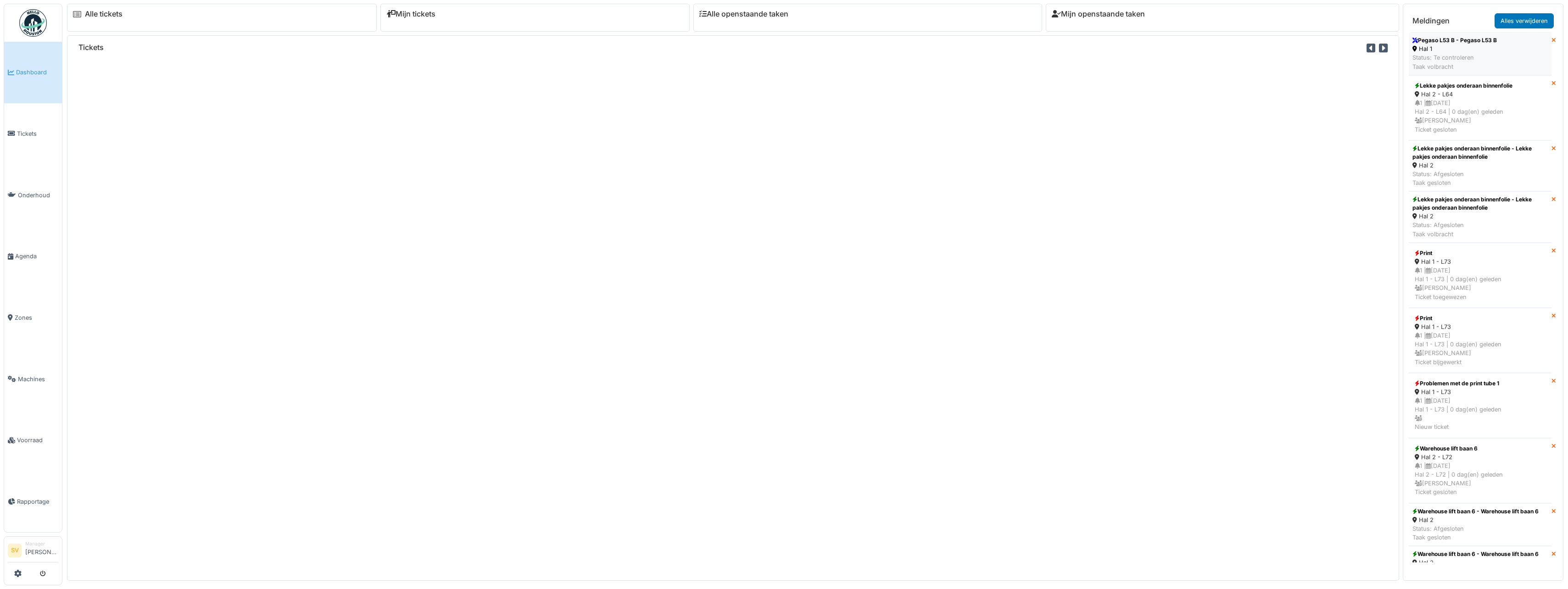
click at [1495, 57] on div "Status: Te controleren Taak volbracht" at bounding box center [1454, 61] width 84 height 17
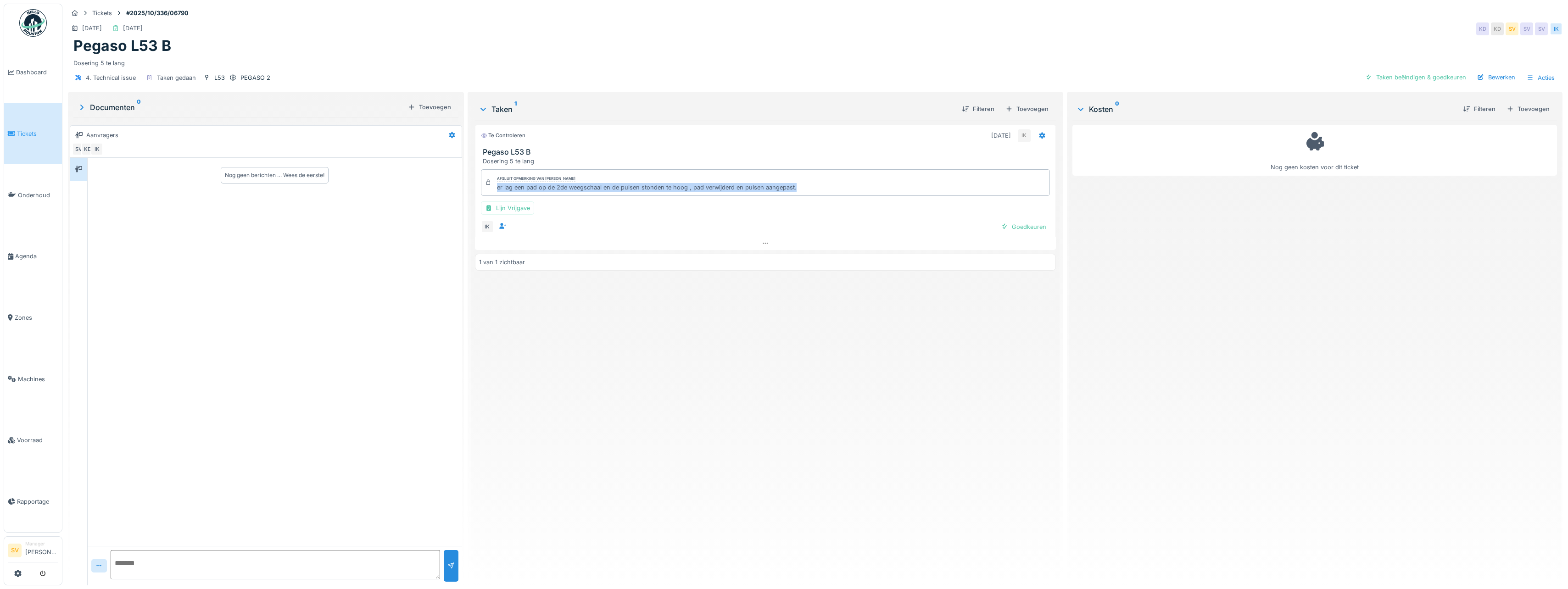
drag, startPoint x: 493, startPoint y: 187, endPoint x: 797, endPoint y: 196, distance: 304.1
click at [797, 196] on div "Afsluit opmerking van Ismail Kosar er lag een pad op de 2de weegschaal en de pu…" at bounding box center [765, 183] width 569 height 26
copy div "er lag een pad op de 2de weegschaal en de pulsen stonden te hoog , pad verwijde…"
click at [1412, 75] on div "Taken beëindigen & goedkeuren" at bounding box center [1415, 77] width 108 height 12
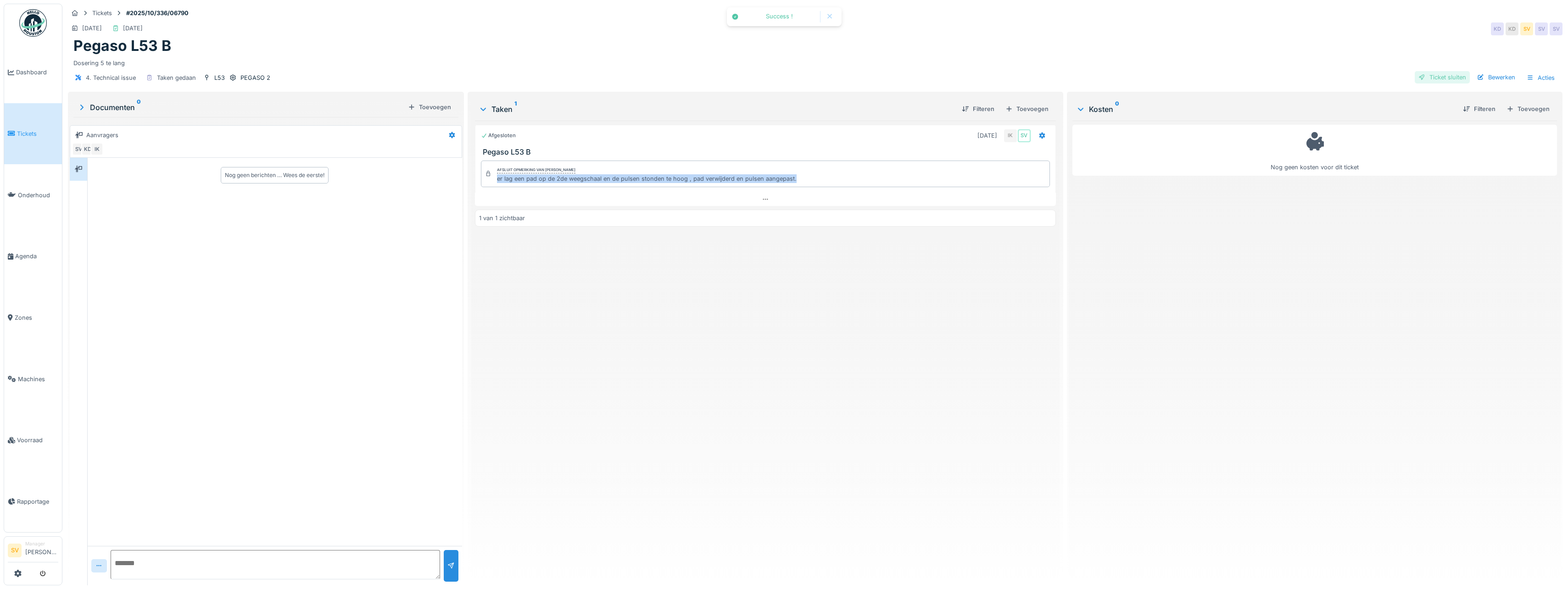
click at [1426, 76] on div "Ticket sluiten" at bounding box center [1441, 77] width 55 height 12
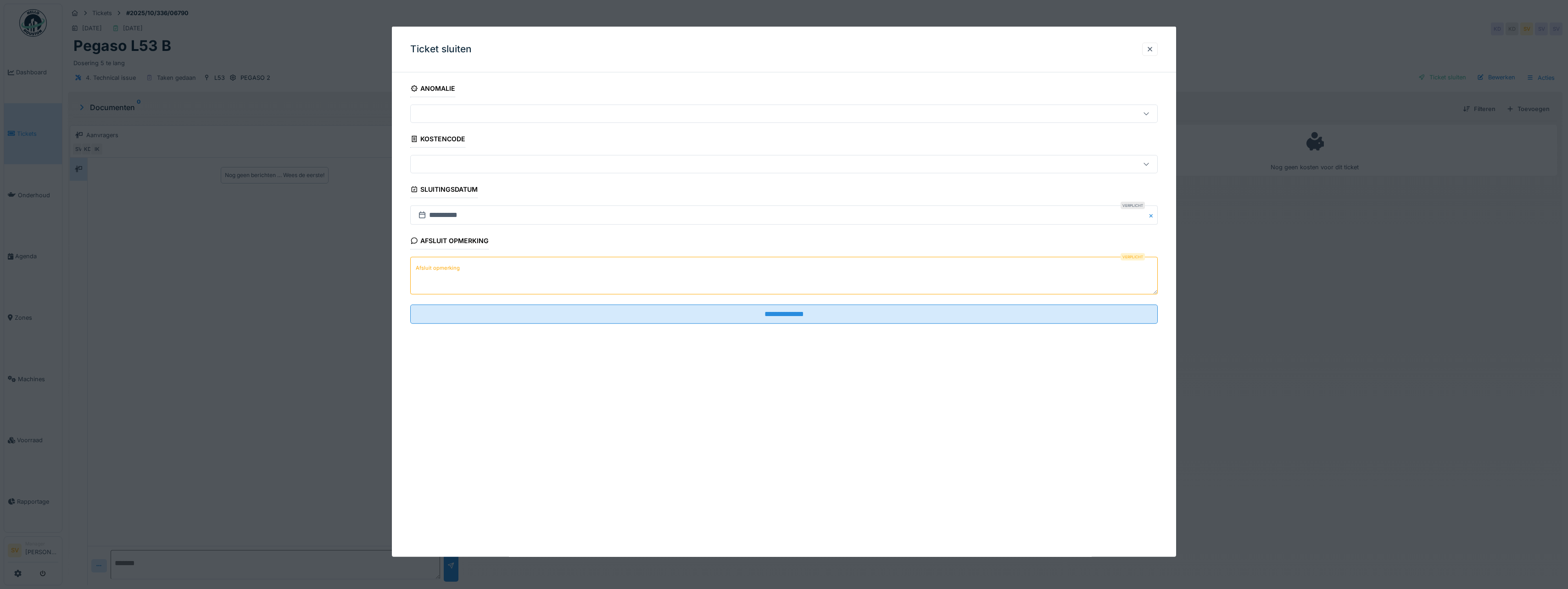
click at [541, 272] on textarea "Afsluit opmerking" at bounding box center [784, 276] width 748 height 38
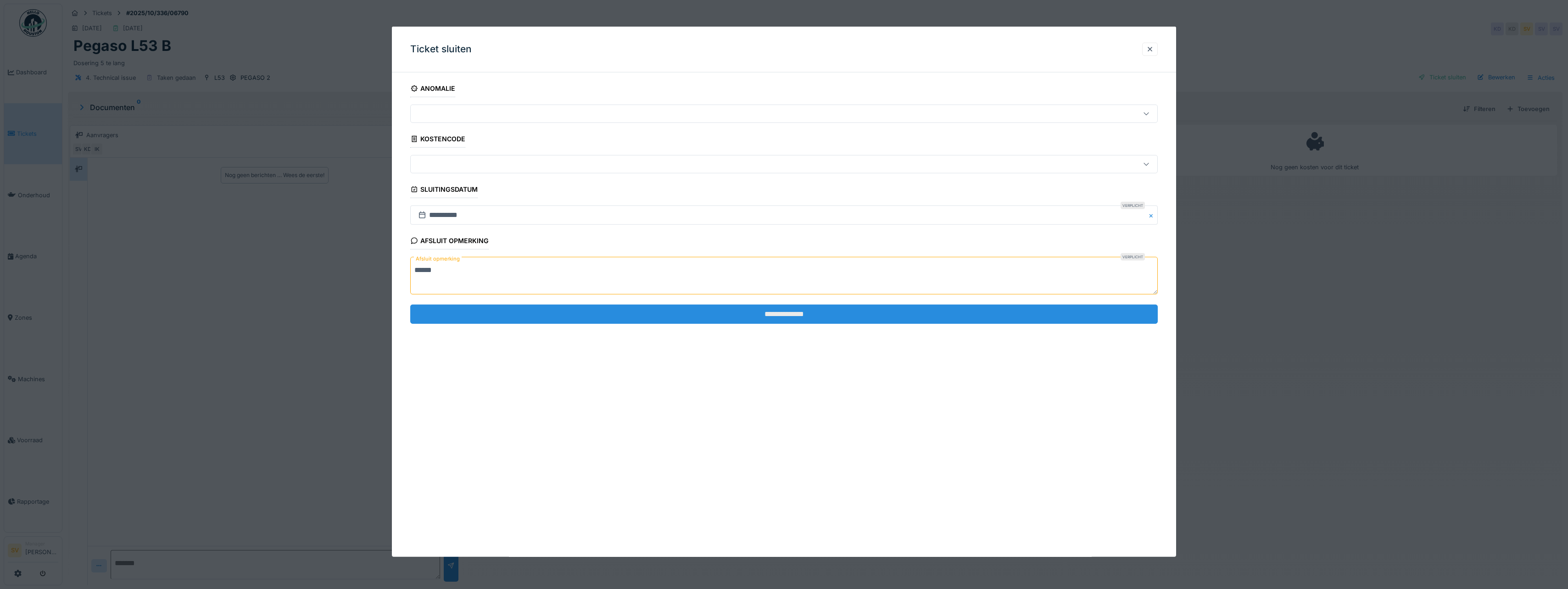
type textarea "******"
click at [761, 314] on input "**********" at bounding box center [784, 314] width 748 height 20
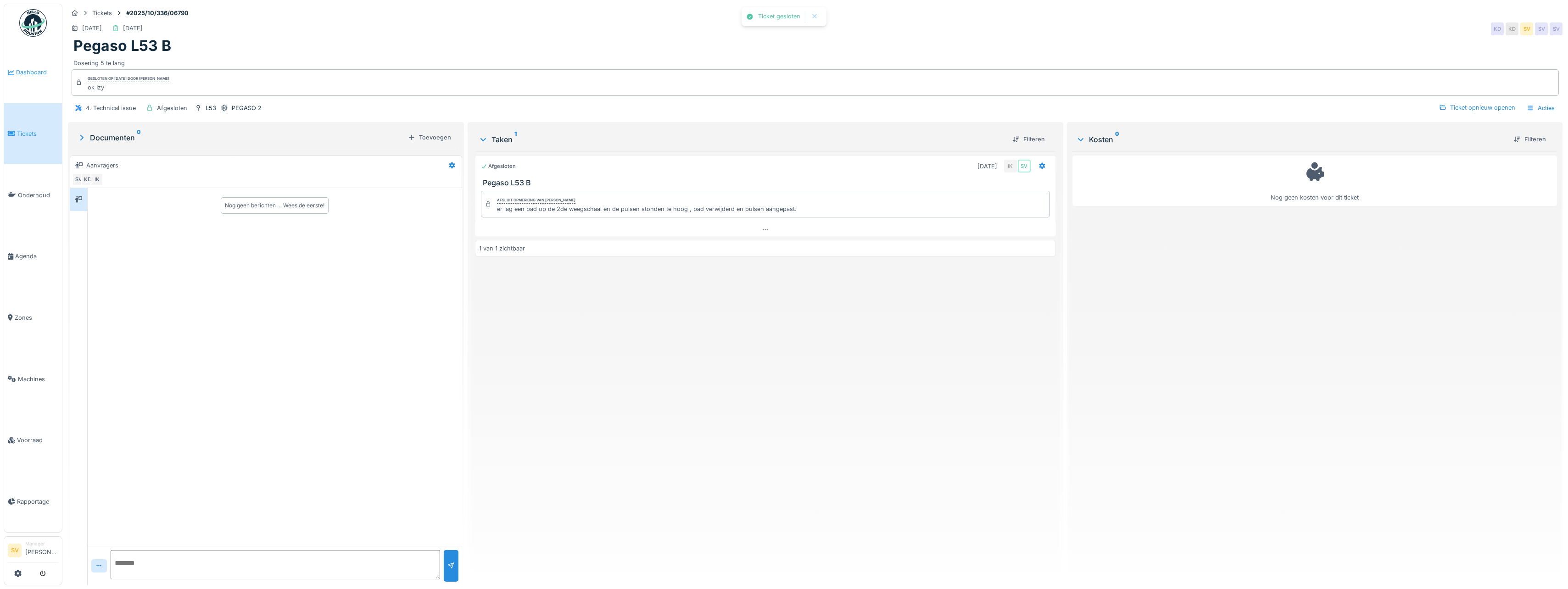
click at [26, 75] on span "Dashboard" at bounding box center [38, 72] width 43 height 9
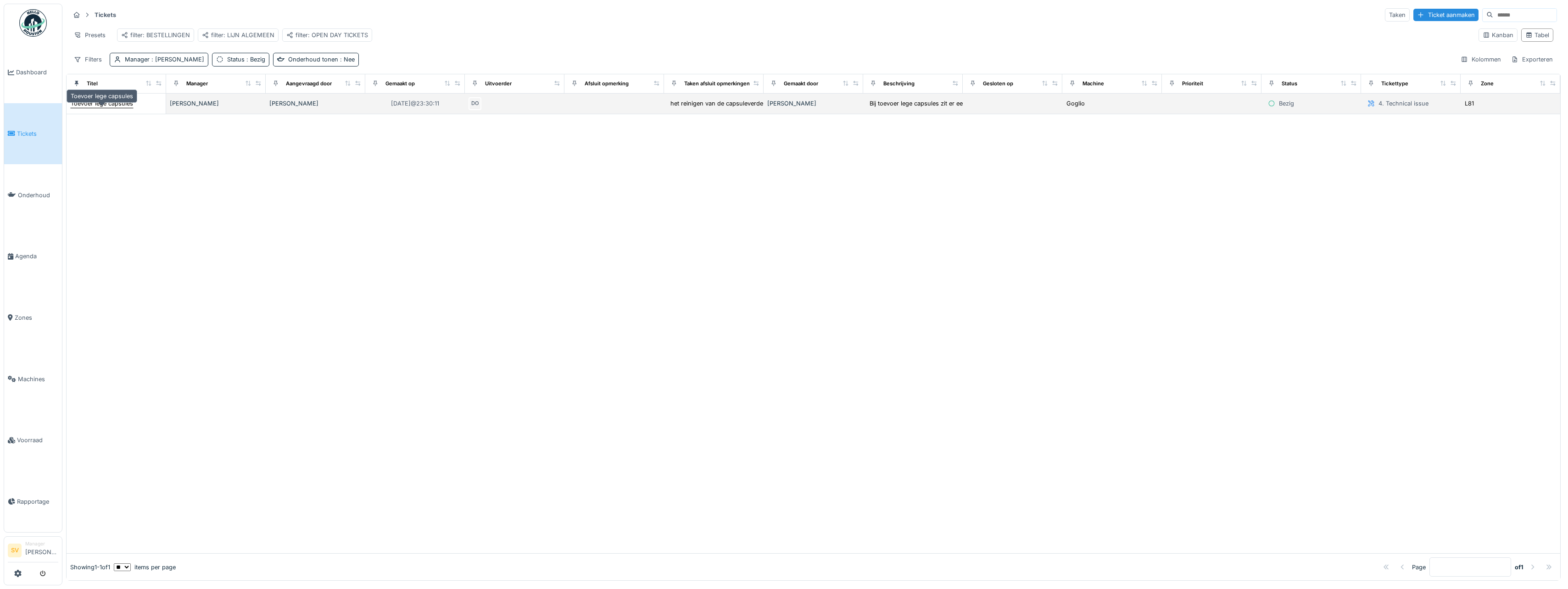
click at [110, 108] on div "Toevoer lege capsules" at bounding box center [102, 103] width 62 height 9
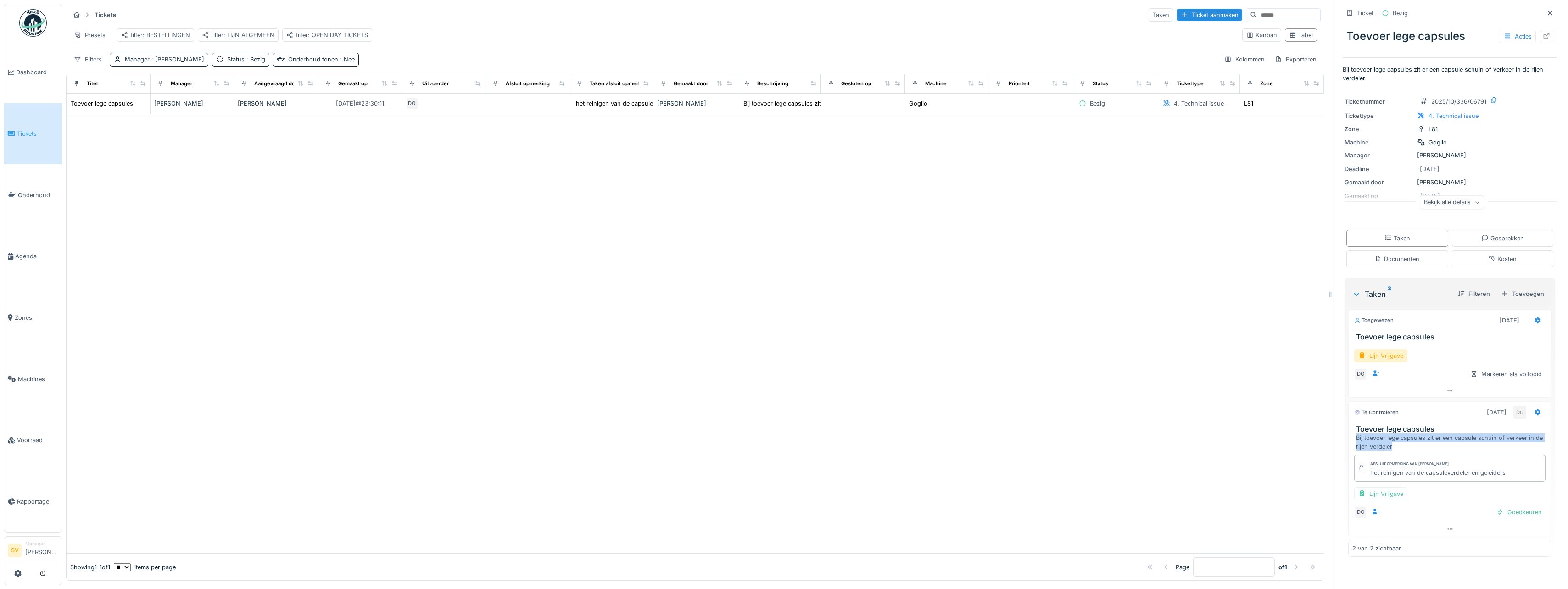
drag, startPoint x: 1349, startPoint y: 441, endPoint x: 1393, endPoint y: 454, distance: 45.9
click at [1393, 454] on div "Te controleren 30-9-2025 DO Toevoer lege capsules Bij toevoer lege capsules zit…" at bounding box center [1449, 469] width 203 height 134
copy div "Bij toevoer lege capsules zit er een capsule schuin of verkeer in de rijen verd…"
click at [1370, 473] on div "het reinigen van de capsuleverdeler en geleiders" at bounding box center [1437, 473] width 135 height 9
drag, startPoint x: 1361, startPoint y: 473, endPoint x: 1502, endPoint y: 476, distance: 141.0
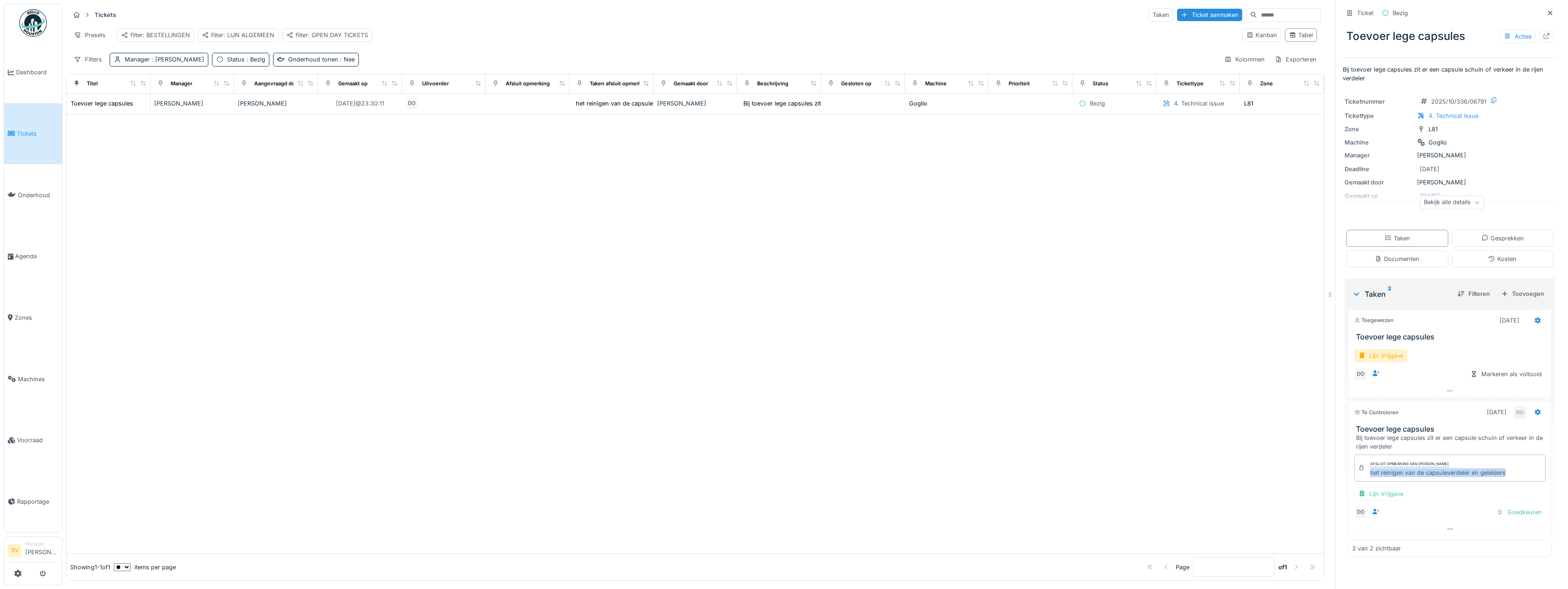
click at [1502, 476] on div "Afsluit opmerking van Damian Olejnik het reinigen van de capsuleverdeler en gel…" at bounding box center [1449, 468] width 192 height 26
copy div "het reinigen van de capsuleverdeler en geleiders"
click at [1502, 512] on div "Goedkeuren" at bounding box center [1519, 512] width 52 height 12
click at [1383, 358] on div "Lijn Vrijgave" at bounding box center [1380, 356] width 53 height 13
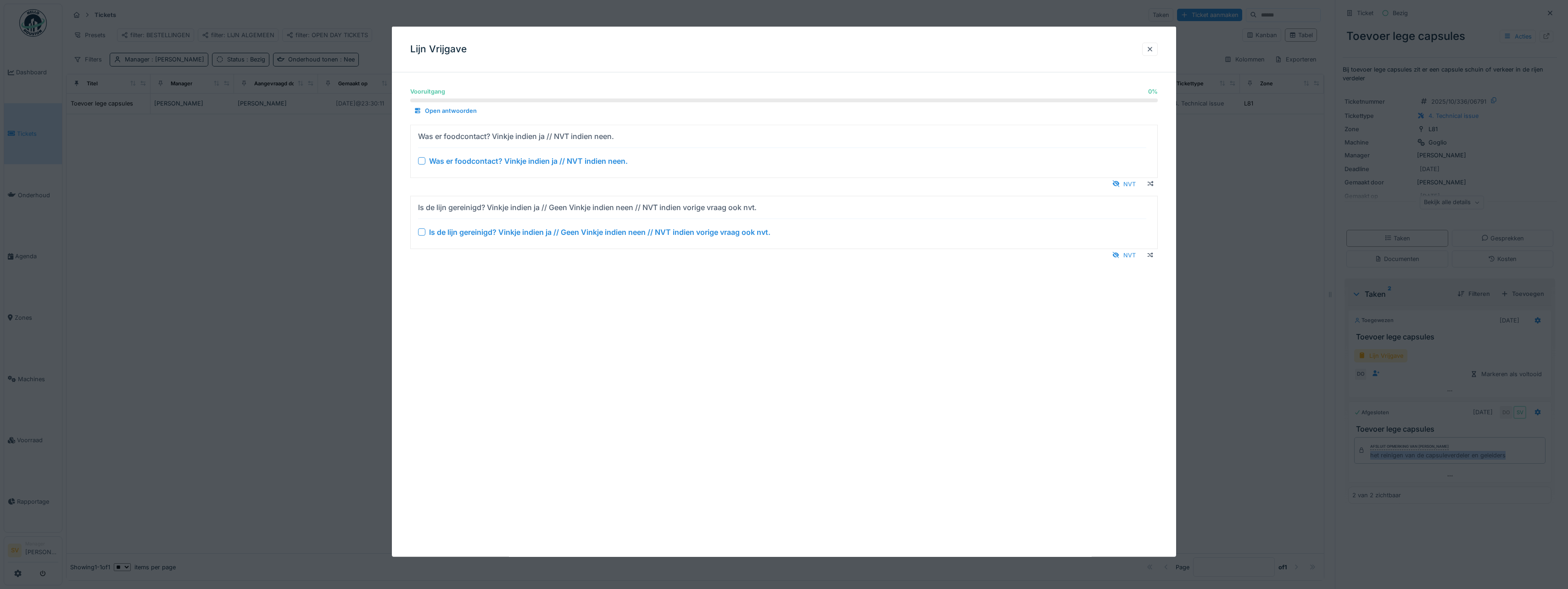
click at [423, 161] on div at bounding box center [421, 161] width 7 height 7
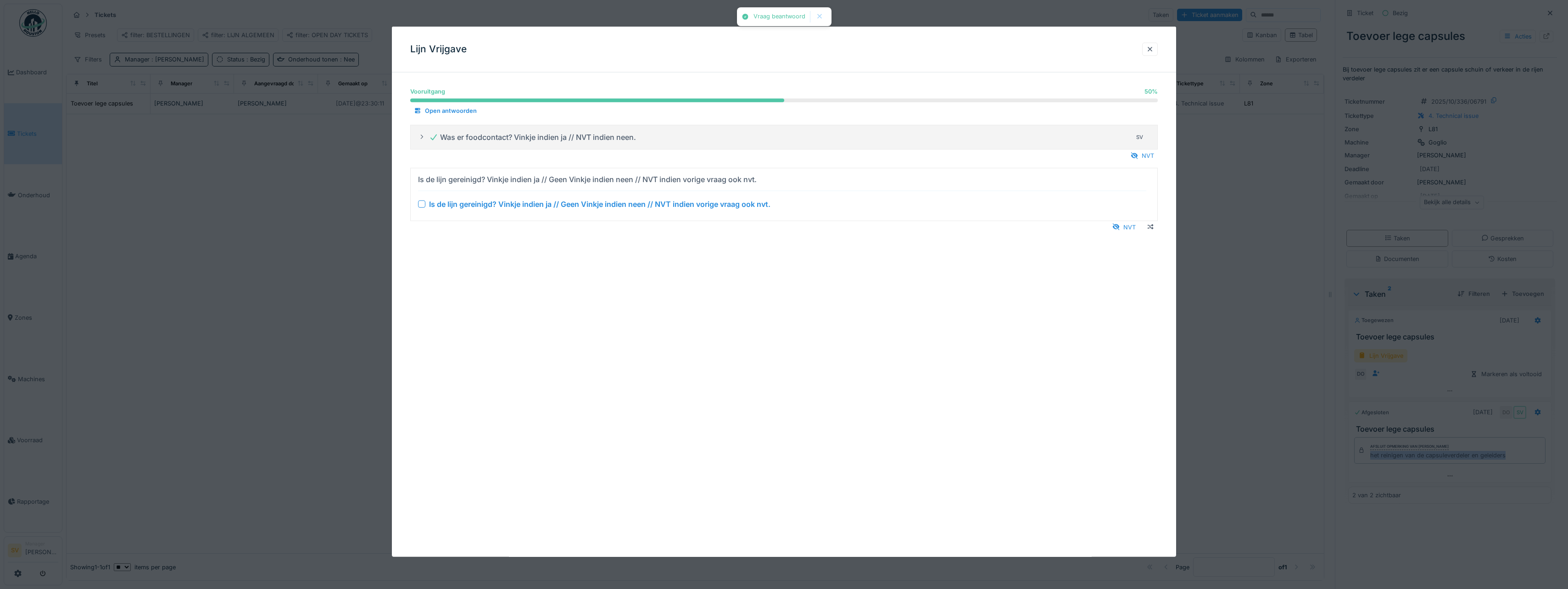
click at [422, 204] on div at bounding box center [421, 203] width 7 height 7
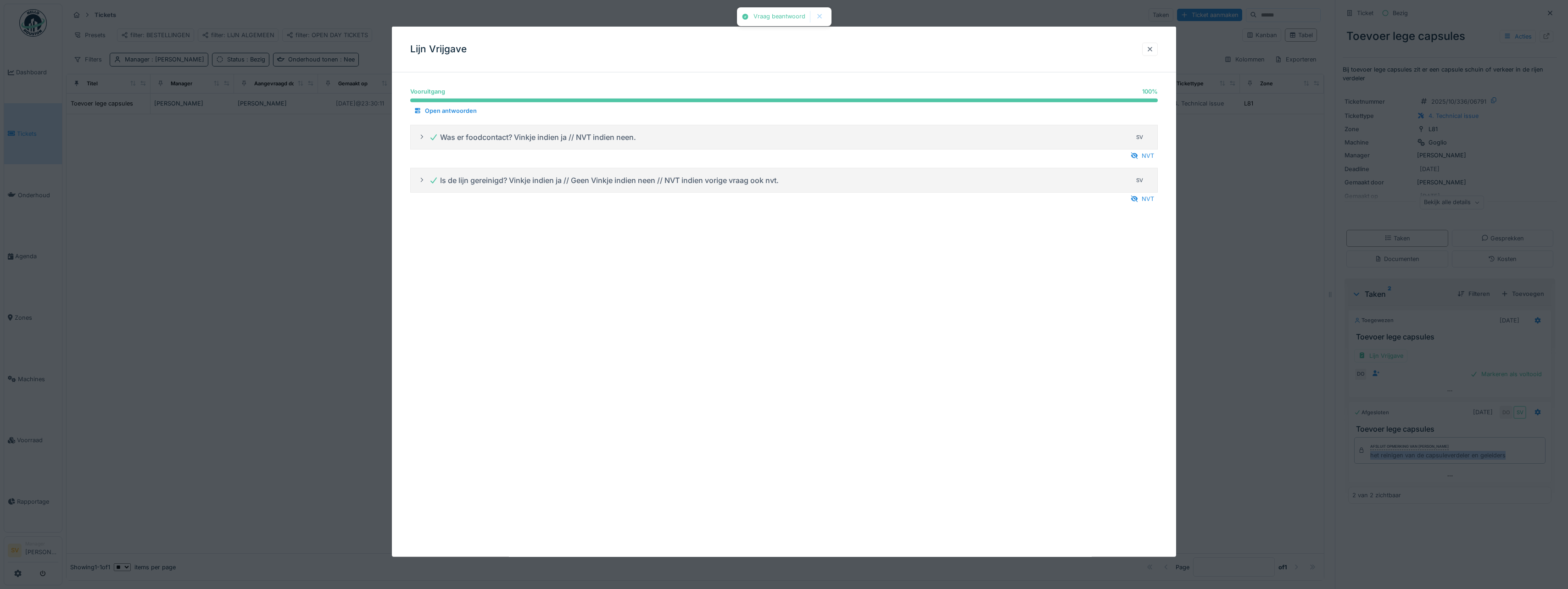
click at [1150, 48] on div at bounding box center [1150, 49] width 7 height 9
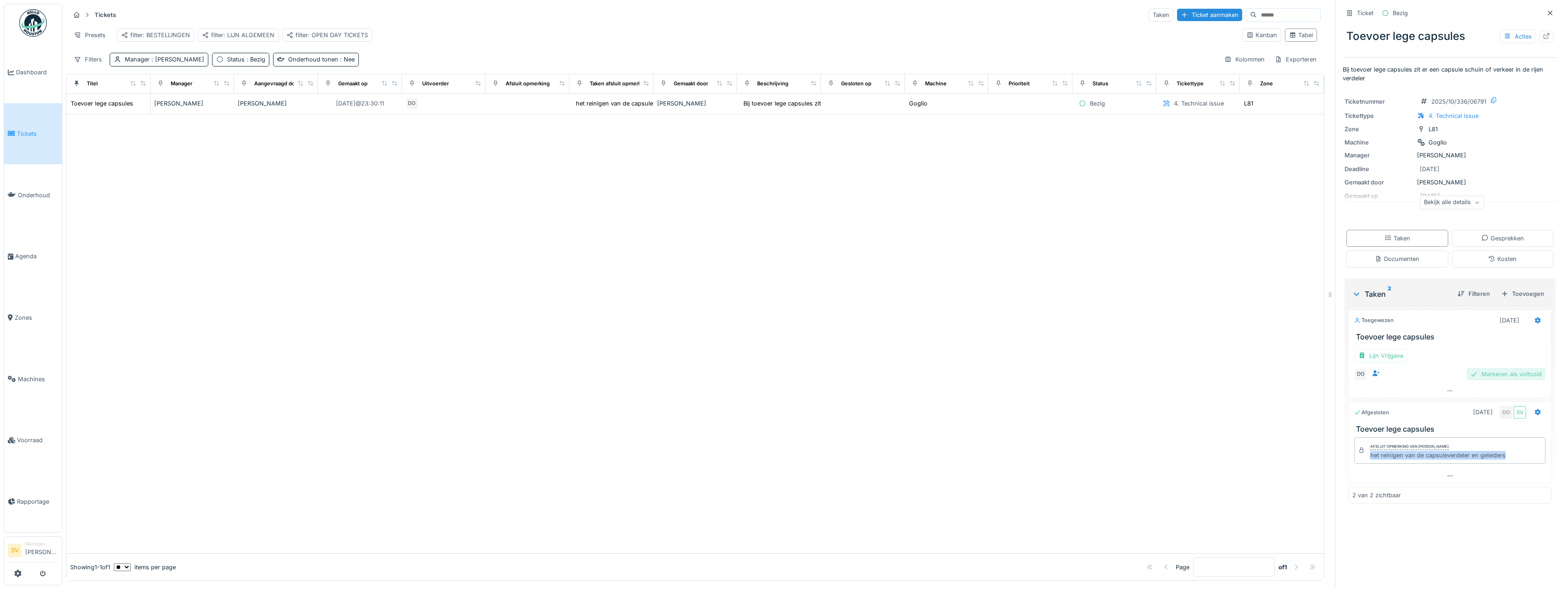
click at [1490, 380] on div "Markeren als voltooid" at bounding box center [1506, 374] width 79 height 12
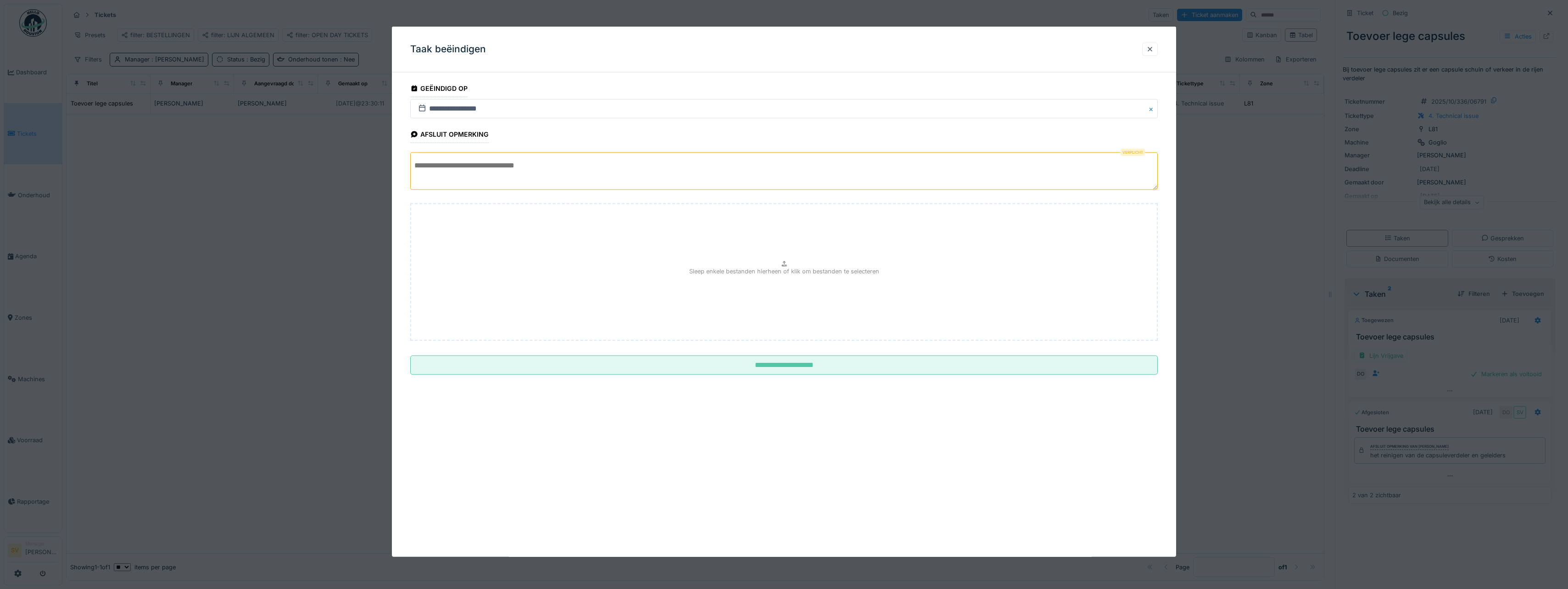
click at [672, 172] on textarea at bounding box center [784, 171] width 748 height 38
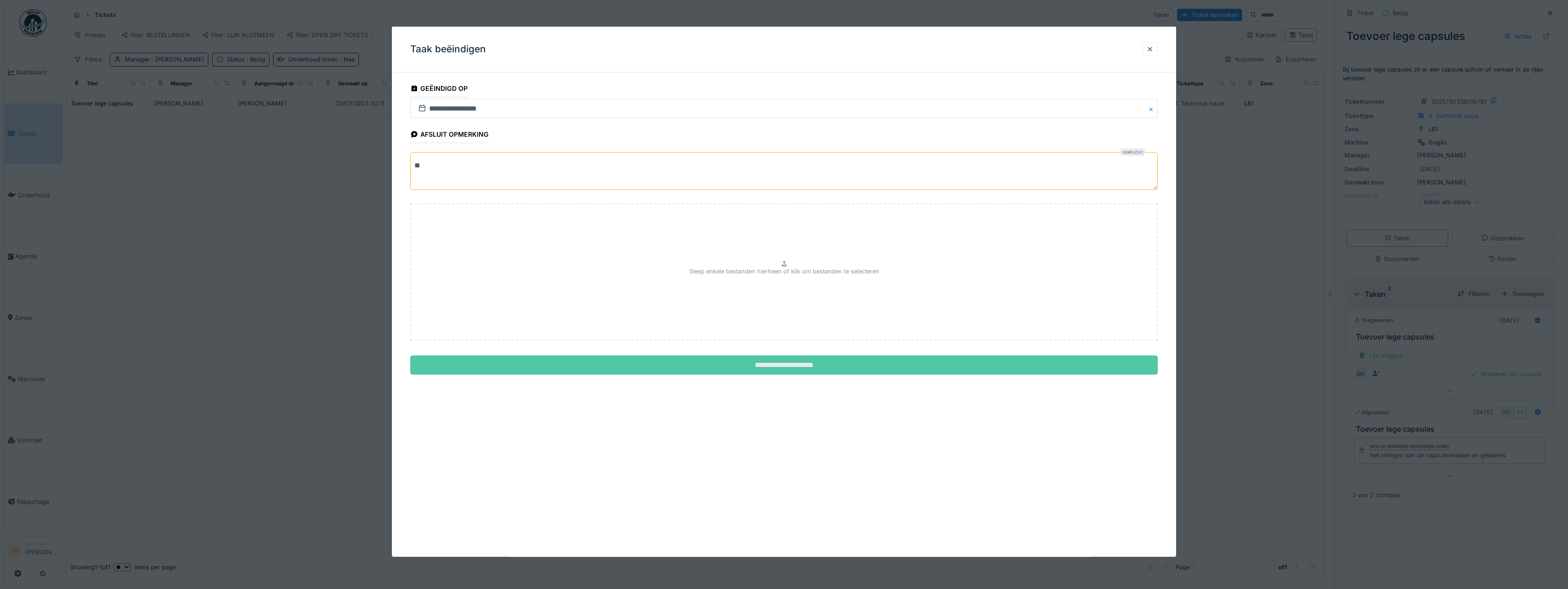
type textarea "**"
click at [788, 367] on input "**********" at bounding box center [784, 365] width 748 height 20
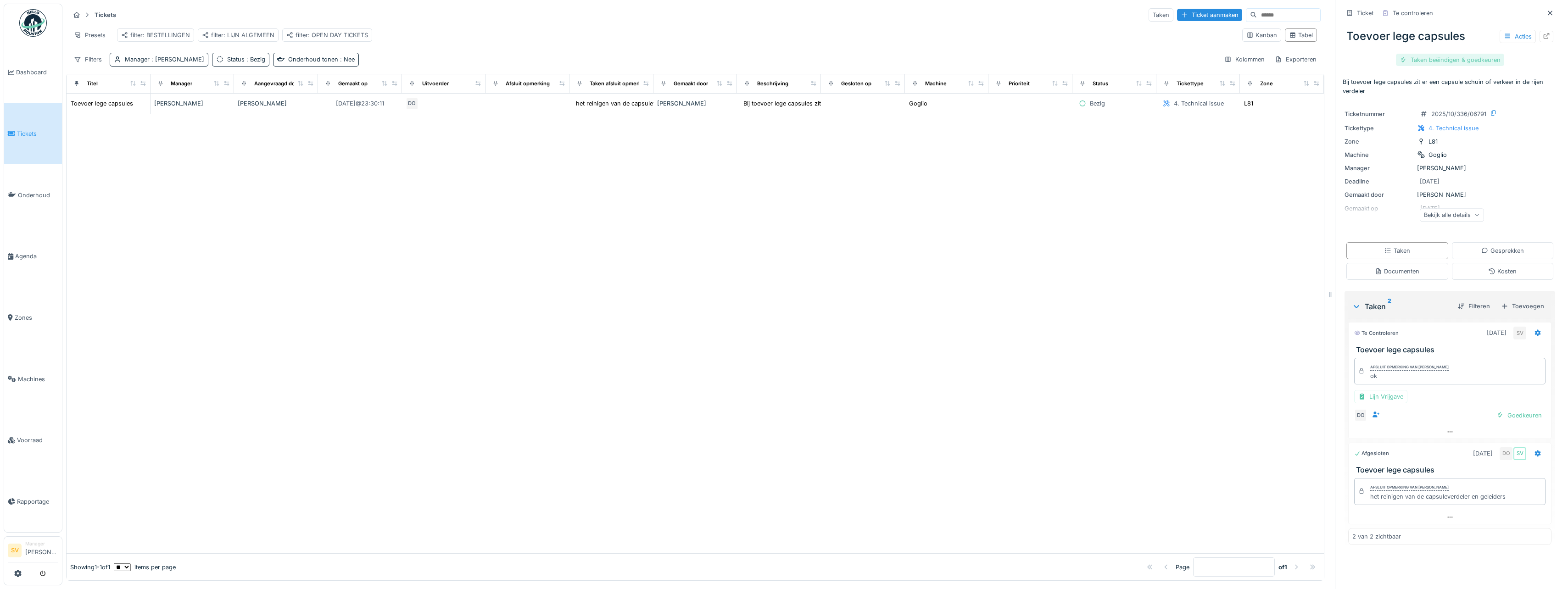
click at [1444, 57] on div "Taken beëindigen & goedkeuren" at bounding box center [1449, 60] width 108 height 12
click at [1447, 59] on div "Ticket sluiten" at bounding box center [1449, 60] width 55 height 12
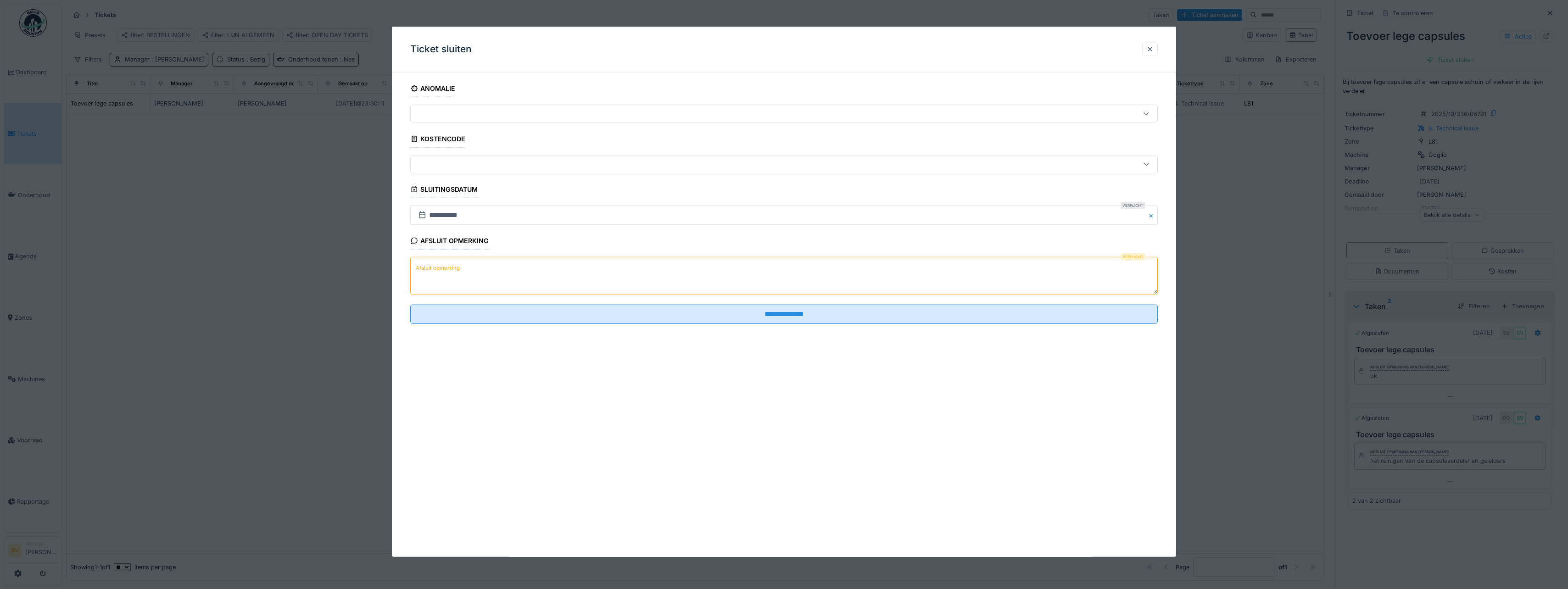
click at [602, 276] on textarea "Afsluit opmerking" at bounding box center [784, 276] width 748 height 38
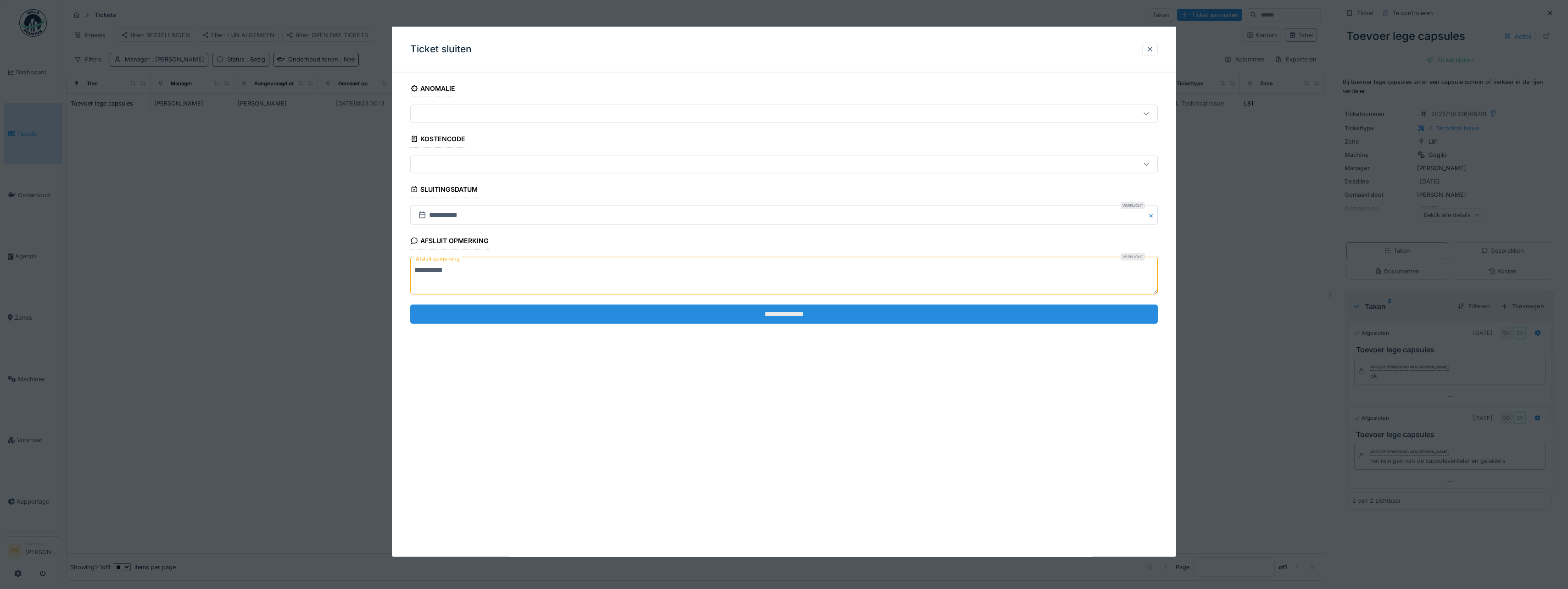
type textarea "*********"
click at [748, 315] on input "**********" at bounding box center [784, 314] width 748 height 20
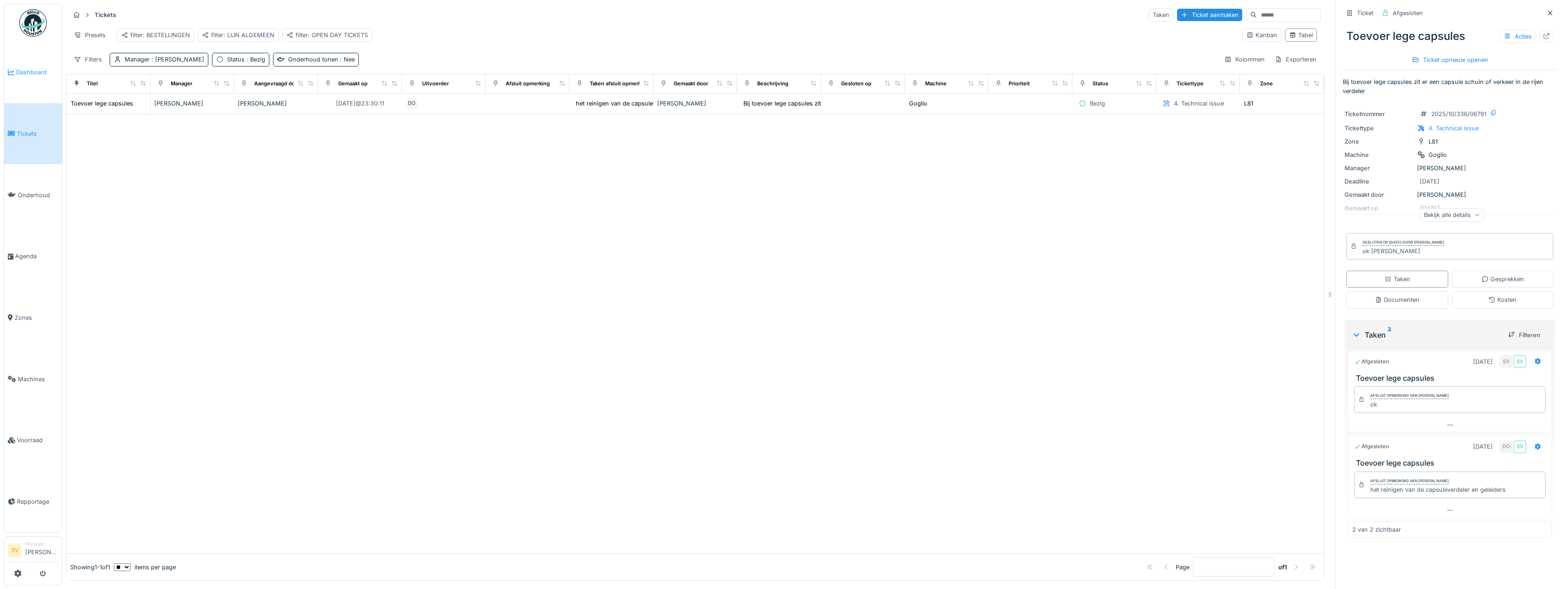
click at [39, 70] on span "Dashboard" at bounding box center [38, 72] width 43 height 9
